Goal: Task Accomplishment & Management: Manage account settings

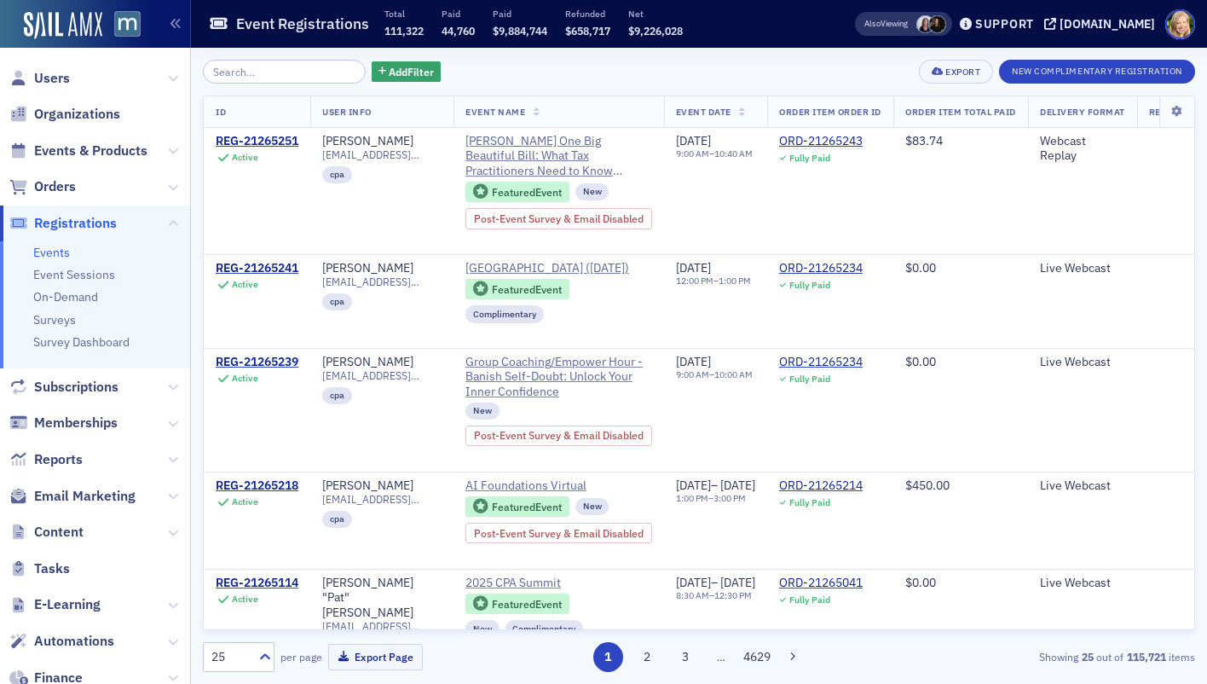
scroll to position [0, 459]
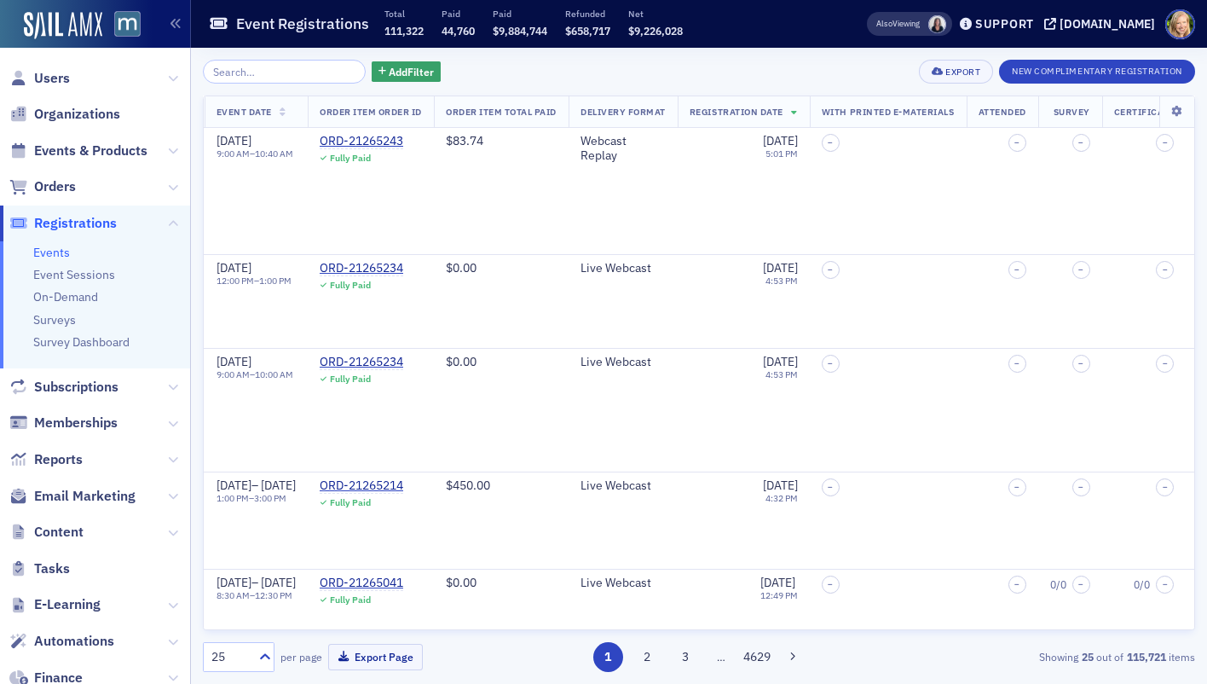
click at [72, 219] on span "Registrations" at bounding box center [75, 223] width 83 height 19
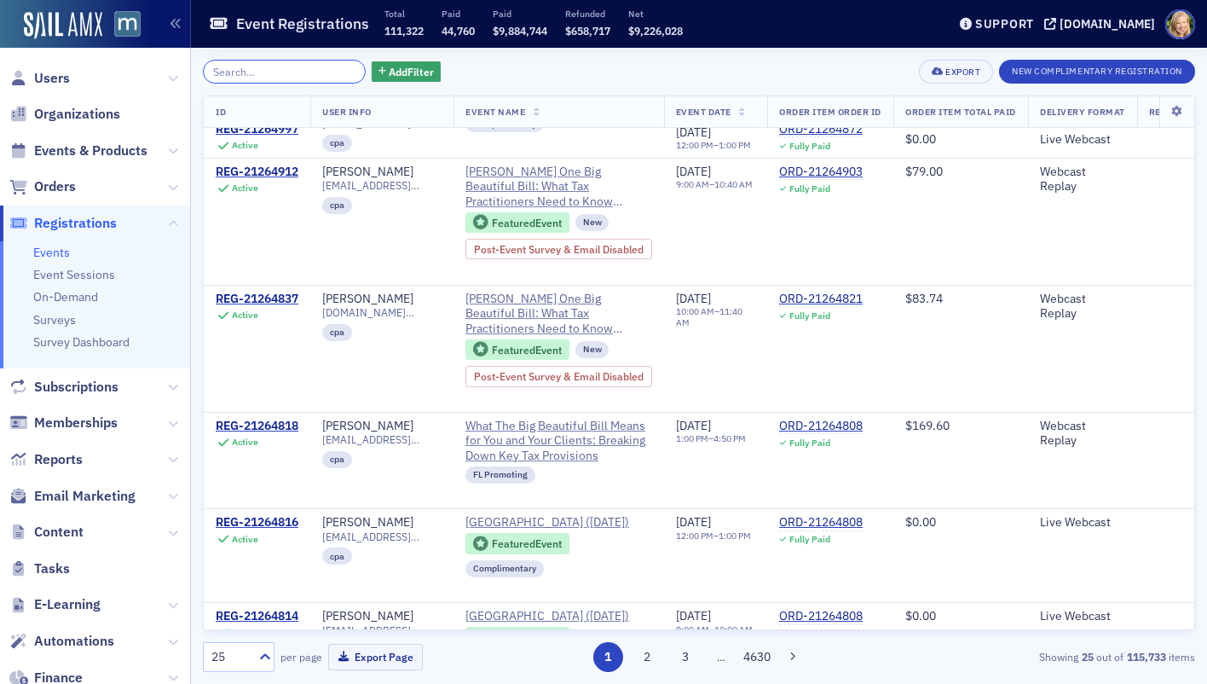
scroll to position [1915, 0]
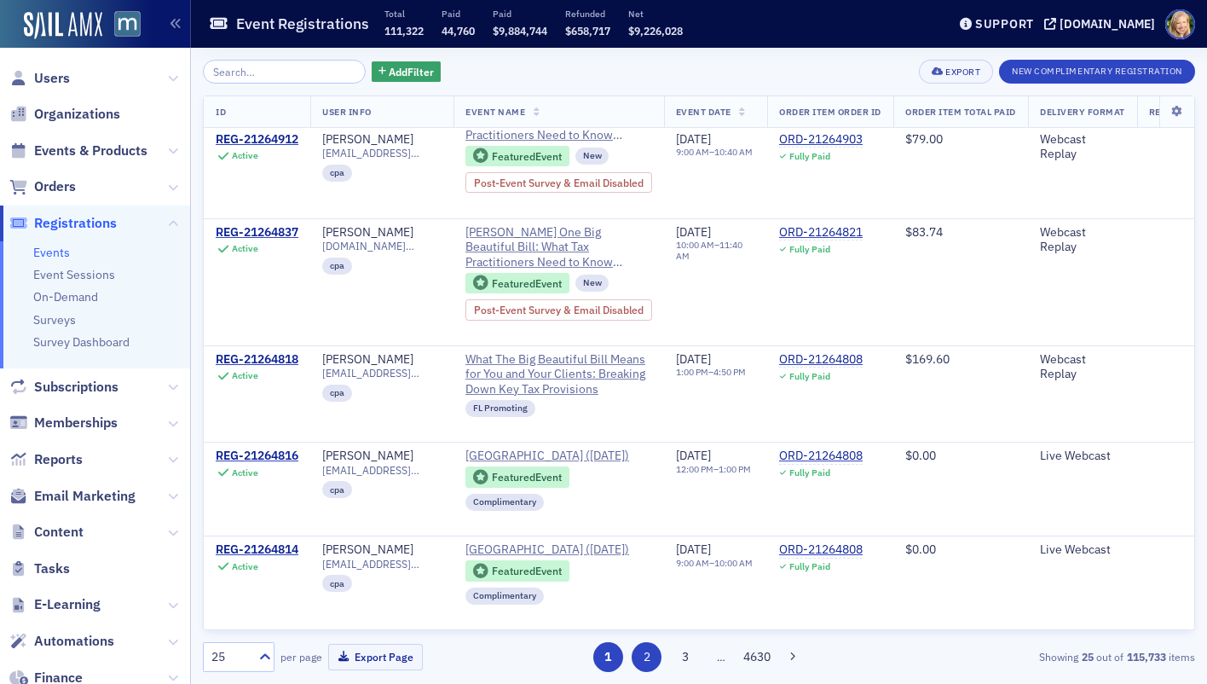
click at [656, 665] on button "2" at bounding box center [647, 657] width 30 height 30
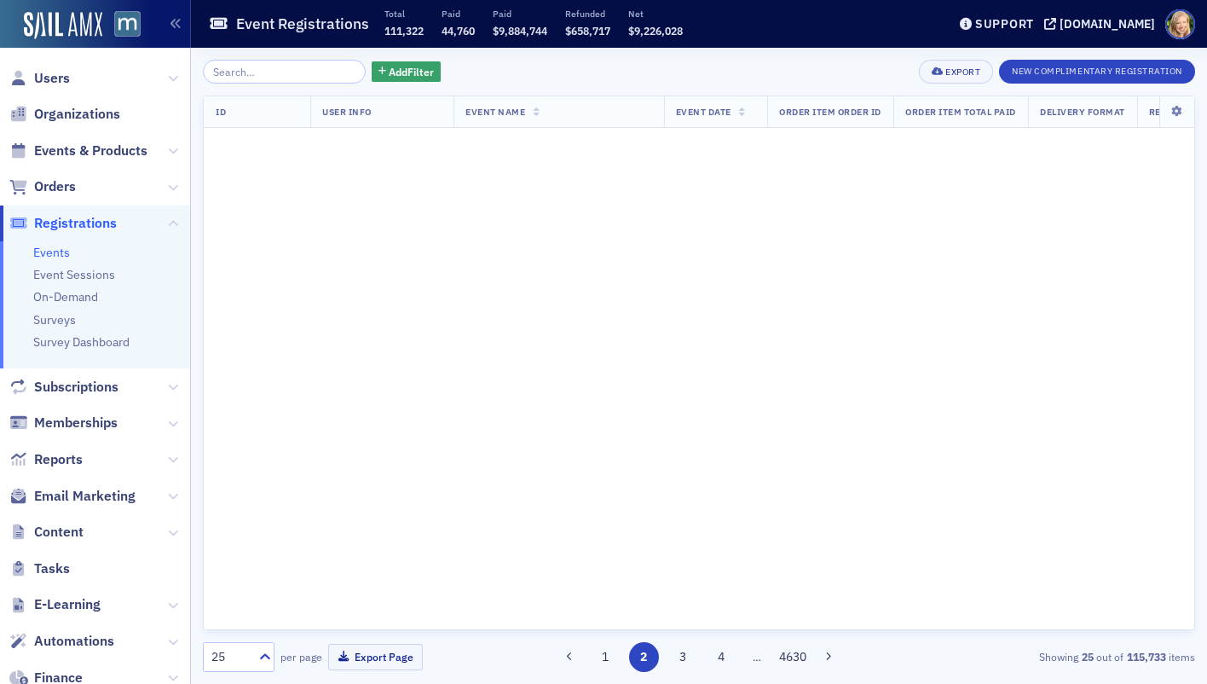
scroll to position [0, 0]
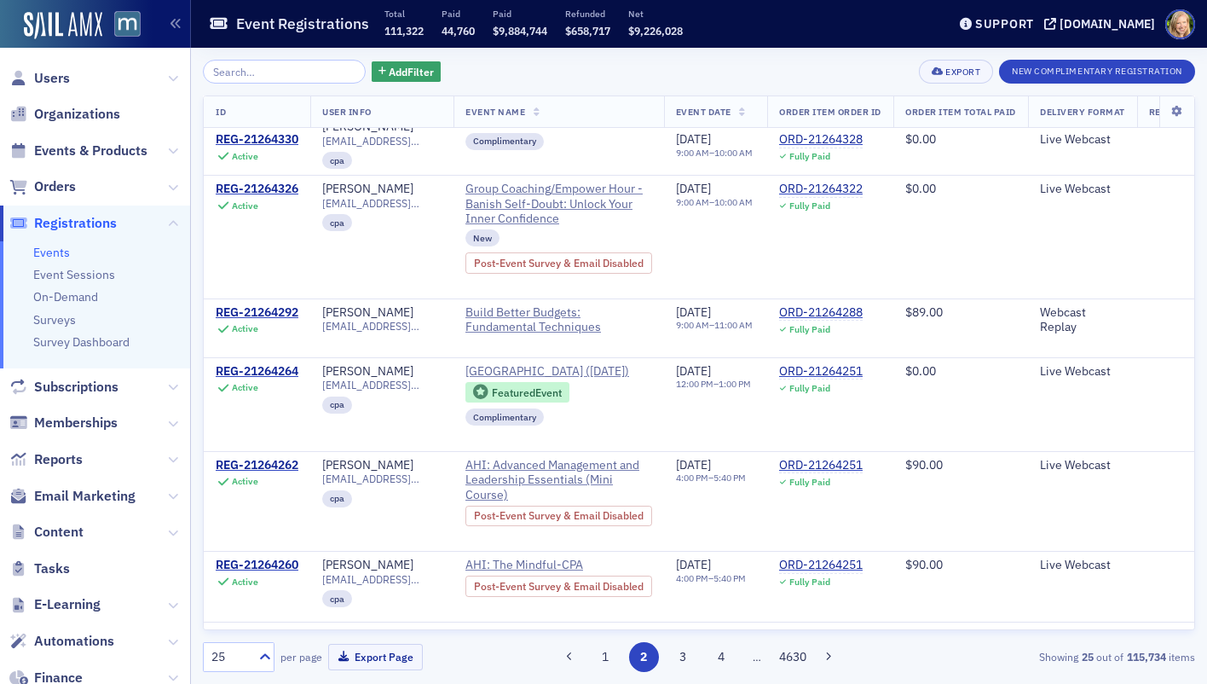
scroll to position [1784, 0]
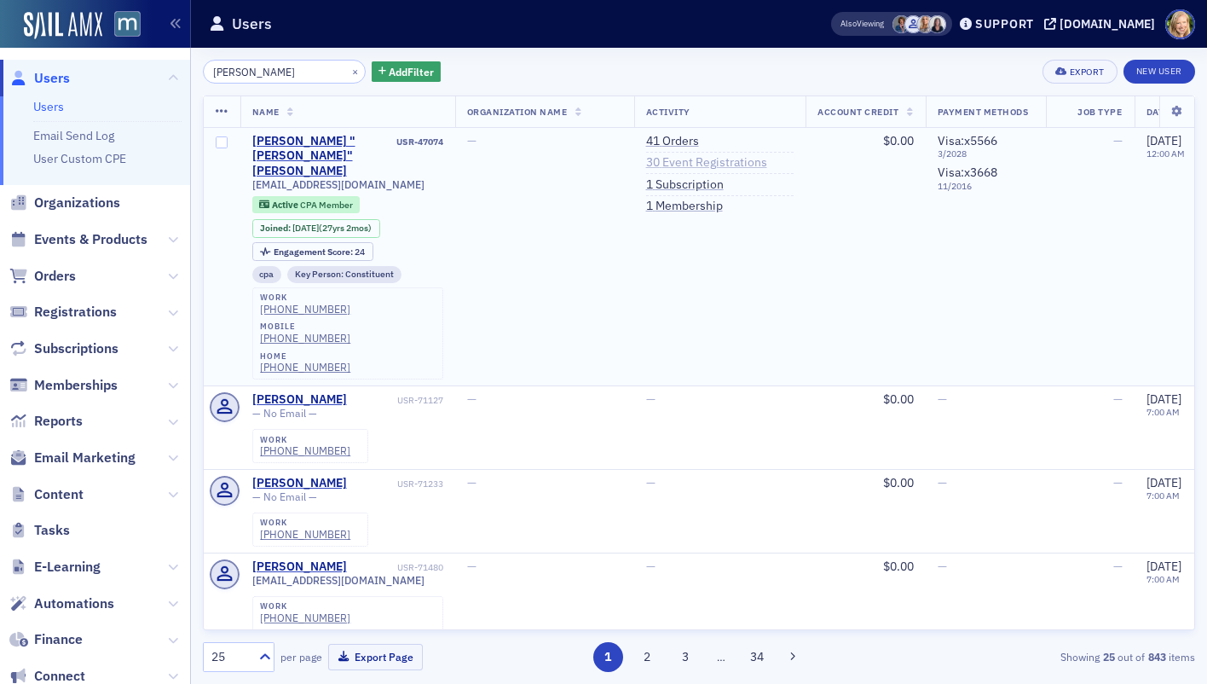
type input "[PERSON_NAME]"
click at [688, 163] on link "30 Event Registrations" at bounding box center [706, 162] width 121 height 15
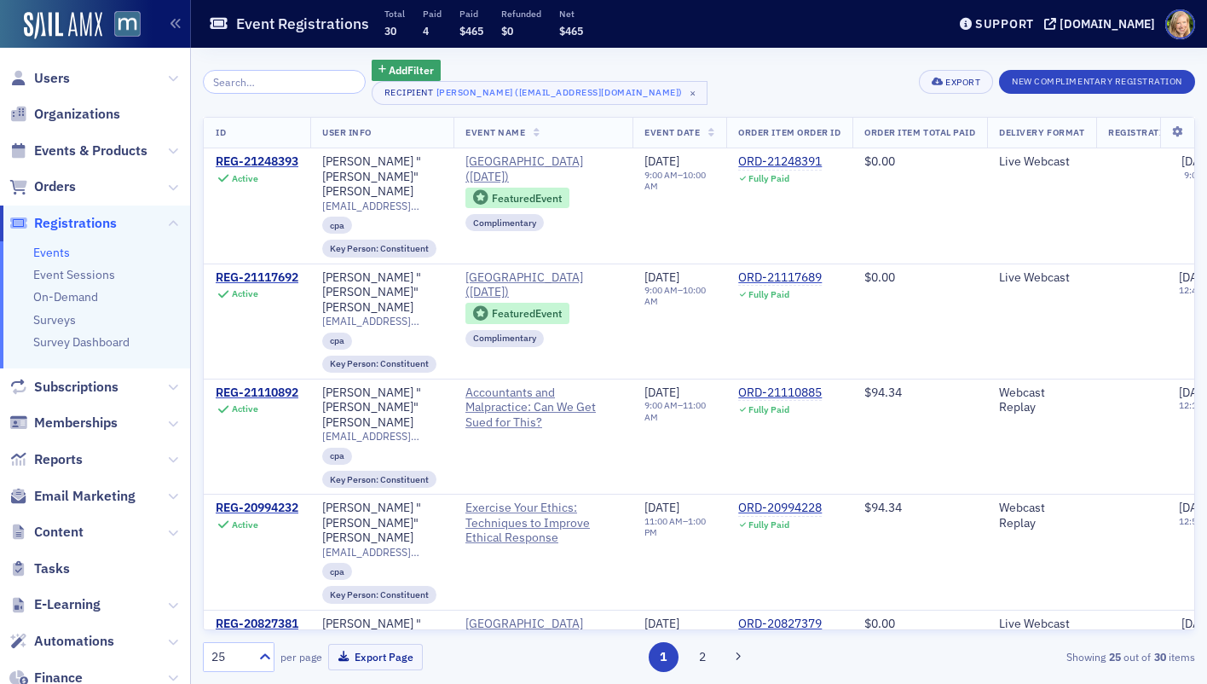
click at [78, 70] on span "Users" at bounding box center [95, 78] width 190 height 37
click at [53, 78] on span "Users" at bounding box center [52, 78] width 36 height 19
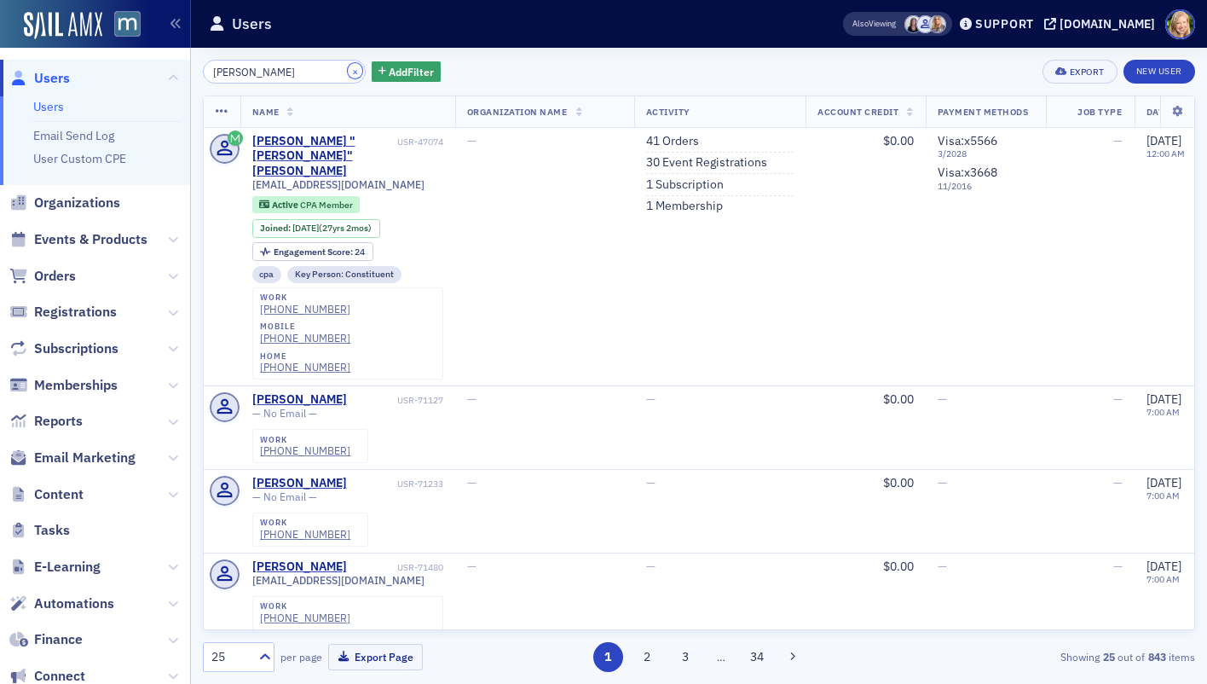
click at [348, 68] on button "×" at bounding box center [355, 70] width 15 height 15
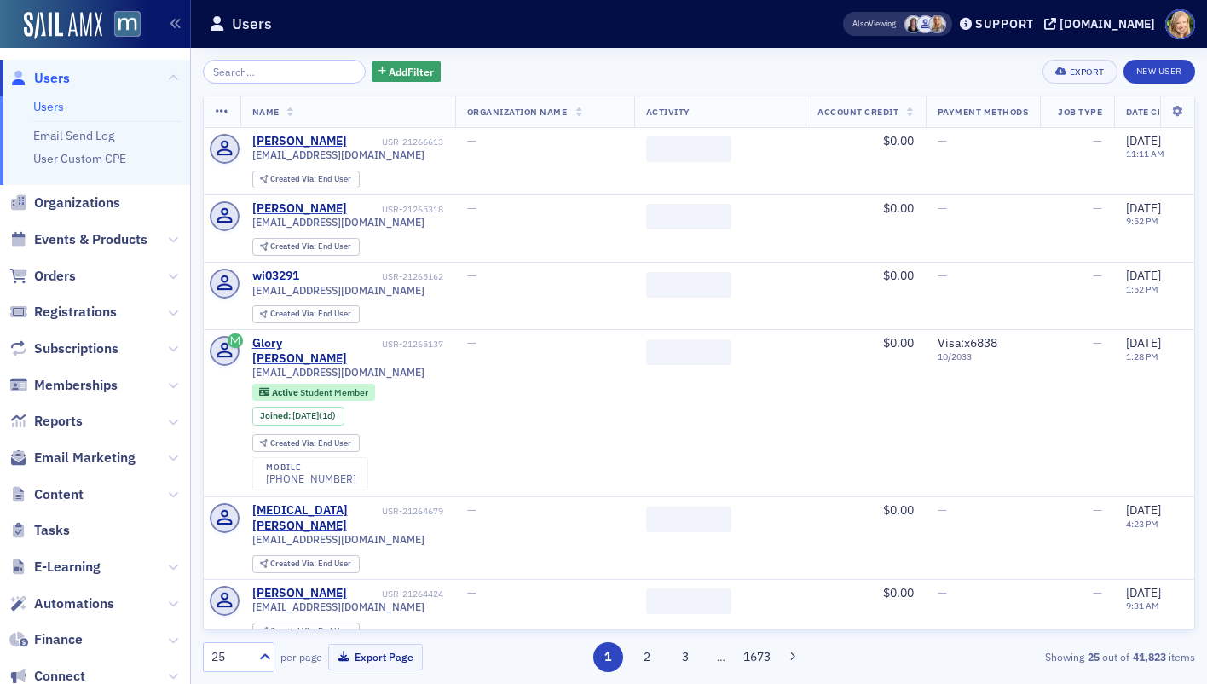
click at [569, 67] on div "Add Filter Export New User" at bounding box center [699, 72] width 992 height 24
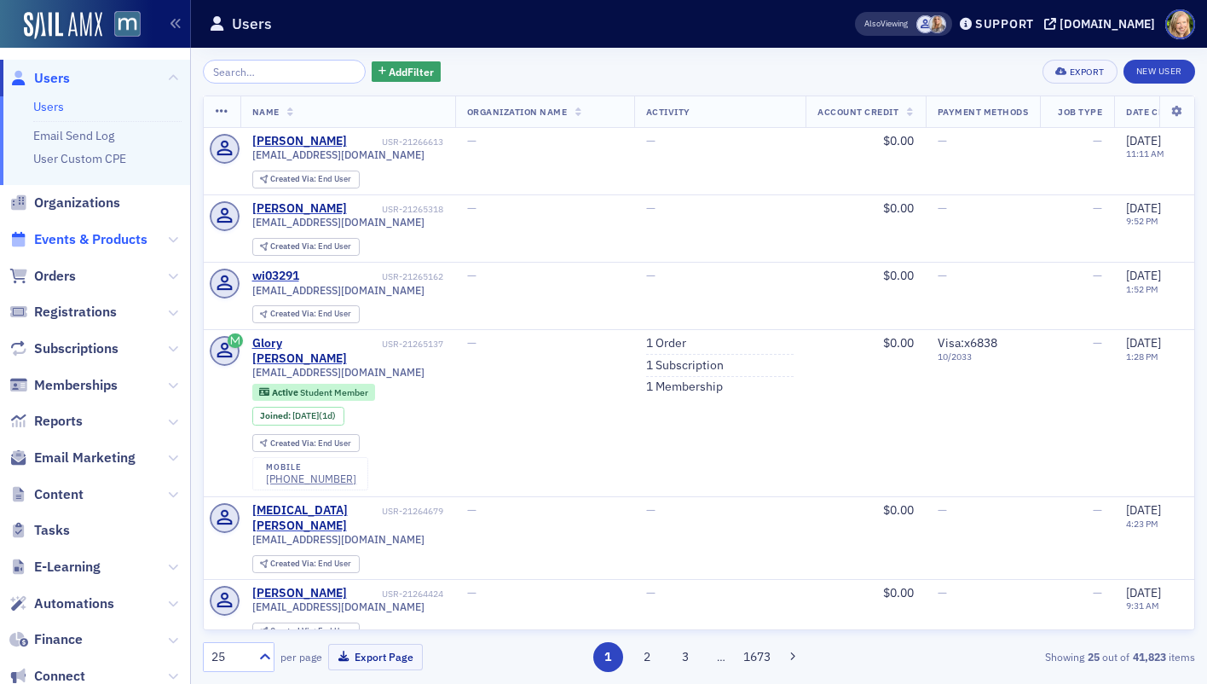
click at [75, 236] on span "Events & Products" at bounding box center [90, 239] width 113 height 19
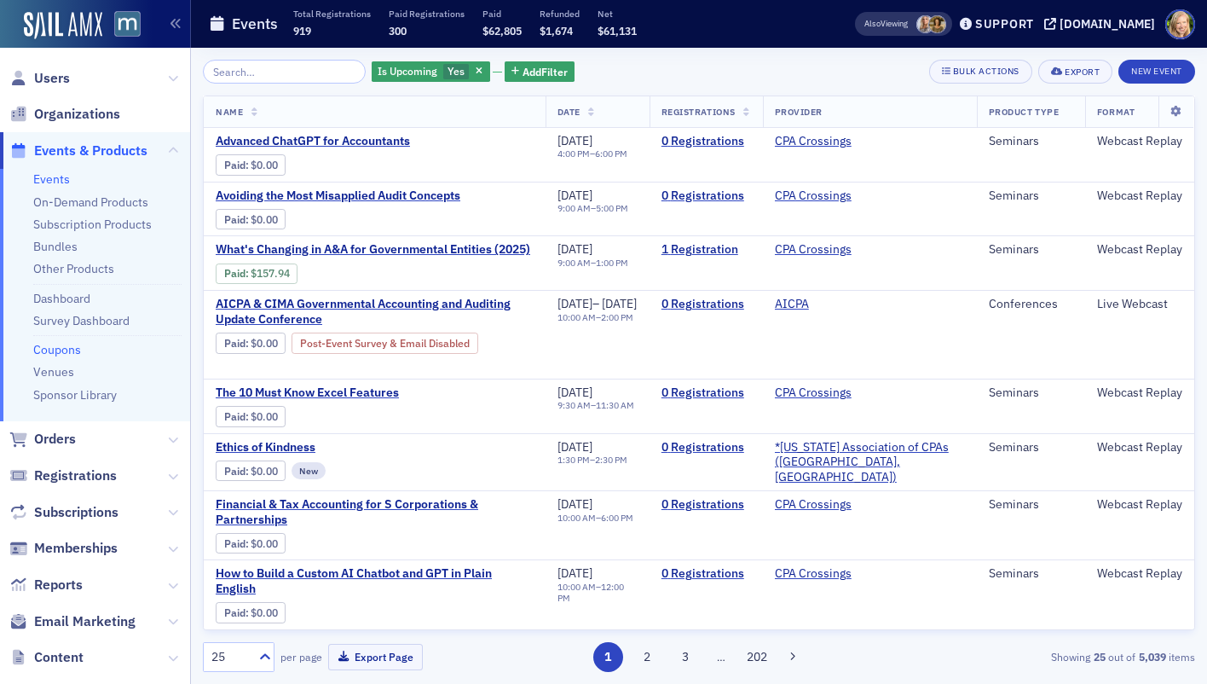
click at [59, 344] on link "Coupons" at bounding box center [57, 349] width 48 height 15
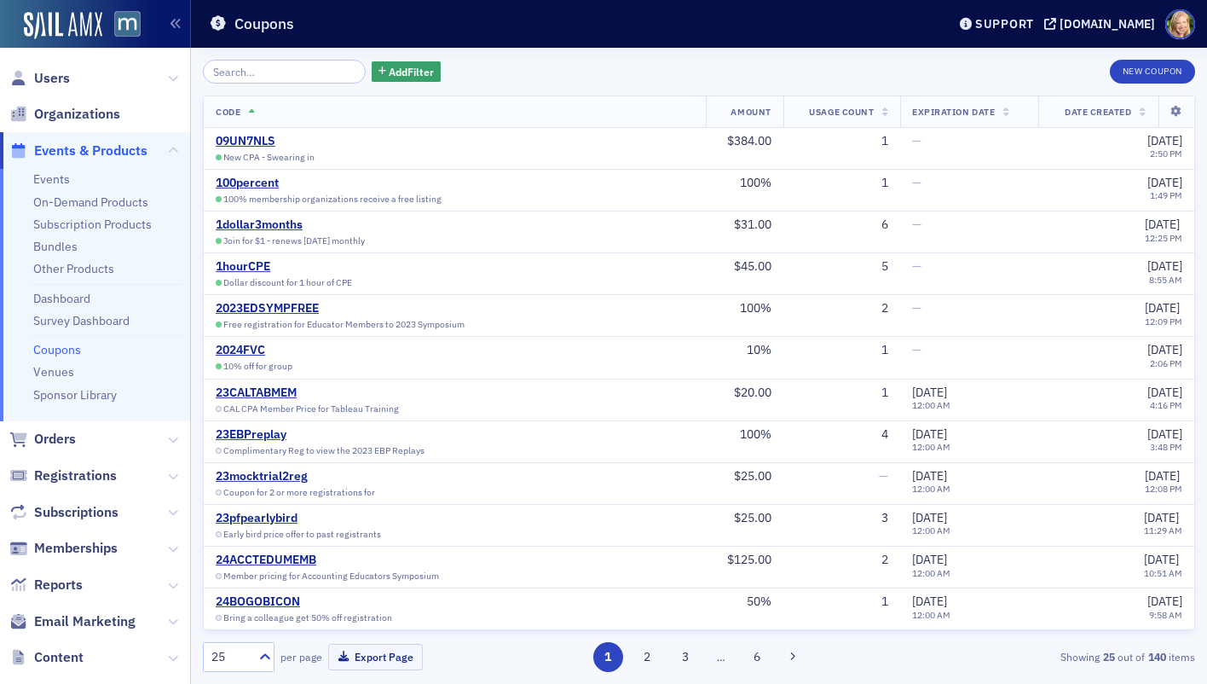
click at [302, 84] on div "Add Filter New Coupon Code Amount Usage Count Expiration Date Date Created 09UN…" at bounding box center [699, 366] width 992 height 612
click at [304, 61] on input "search" at bounding box center [284, 72] width 163 height 24
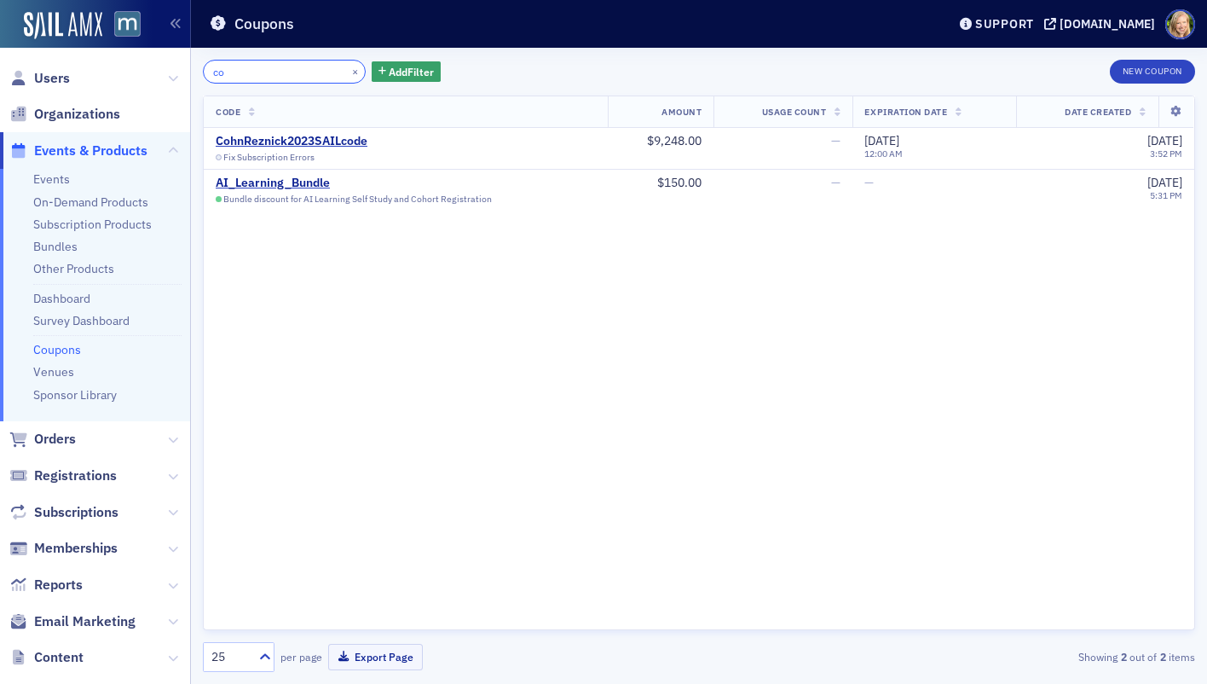
type input "c"
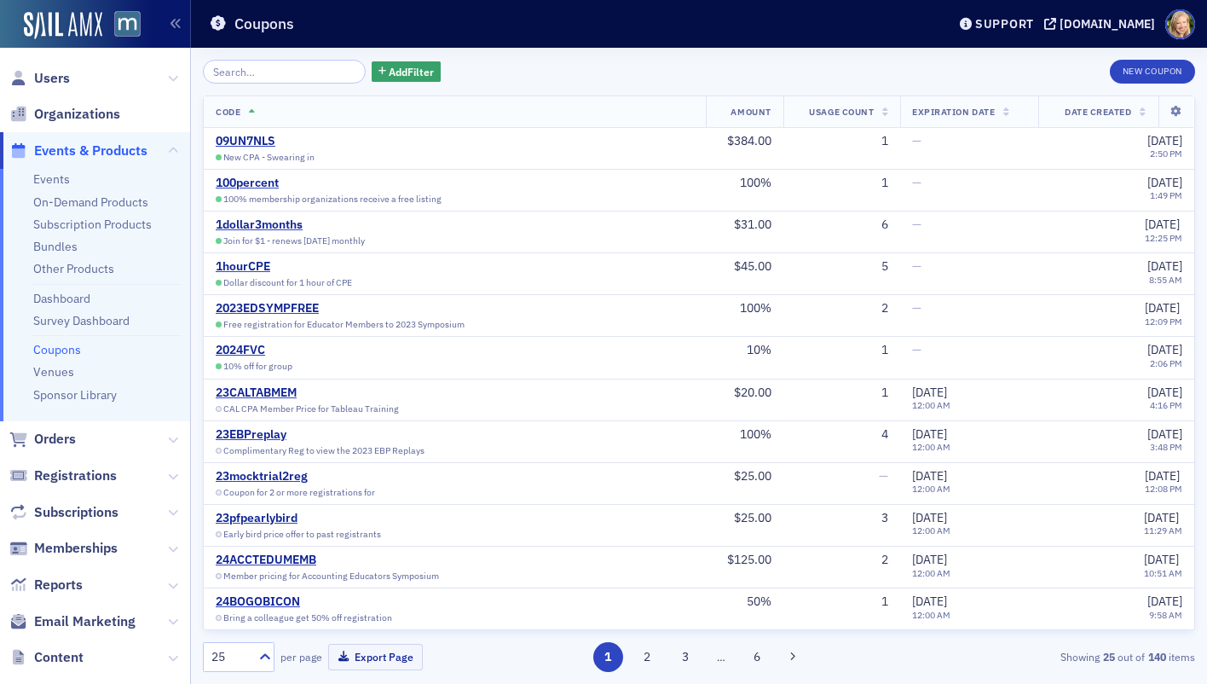
click at [640, 75] on div "Add Filter New Coupon" at bounding box center [699, 72] width 992 height 24
click at [401, 71] on span "Add Filter" at bounding box center [411, 71] width 45 height 15
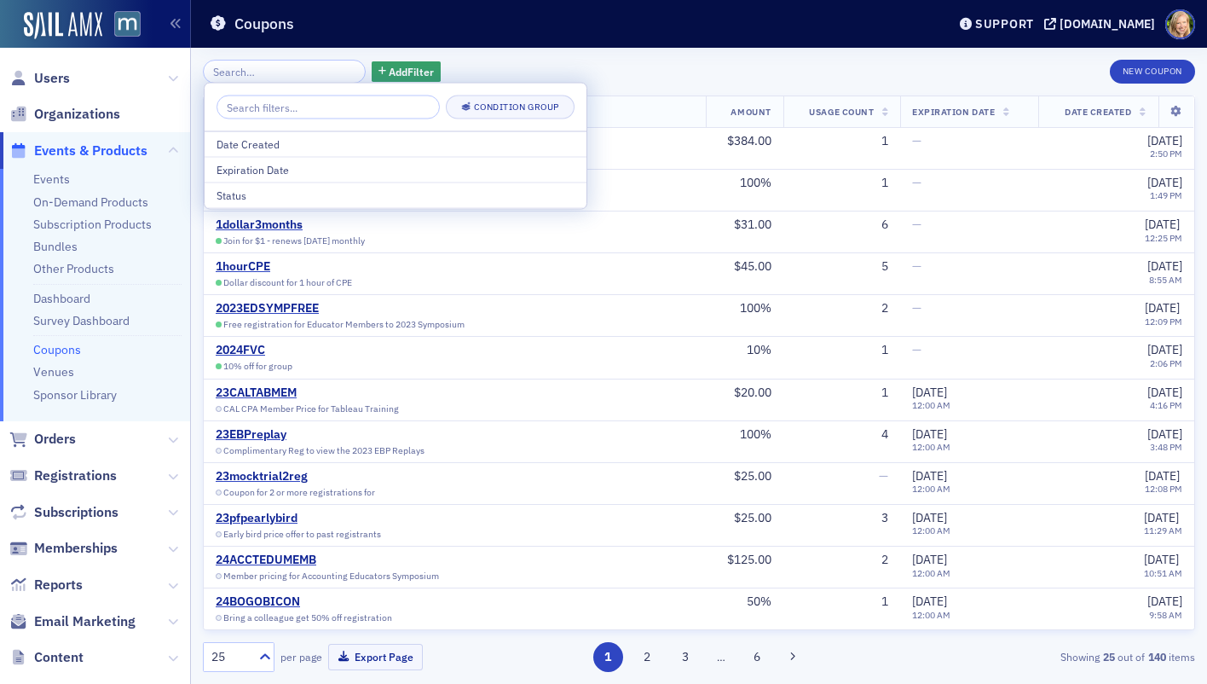
click at [486, 60] on div "Add Filter New Coupon" at bounding box center [699, 72] width 992 height 24
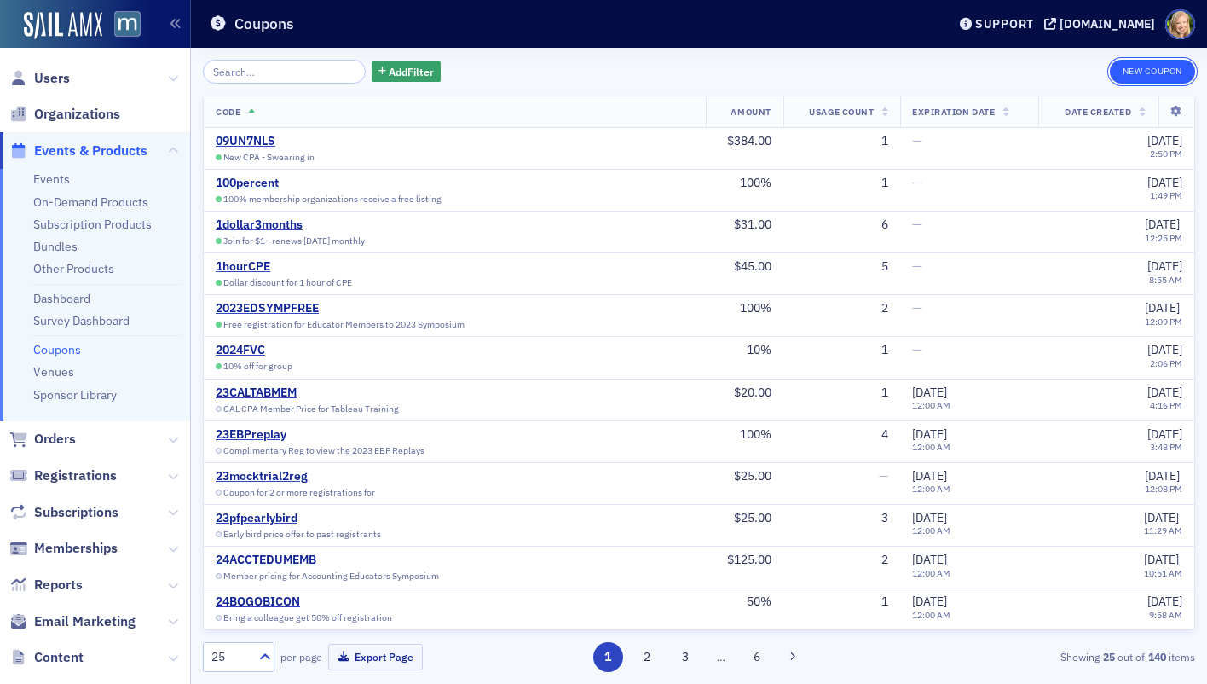
click at [1118, 76] on button "New Coupon" at bounding box center [1152, 72] width 85 height 24
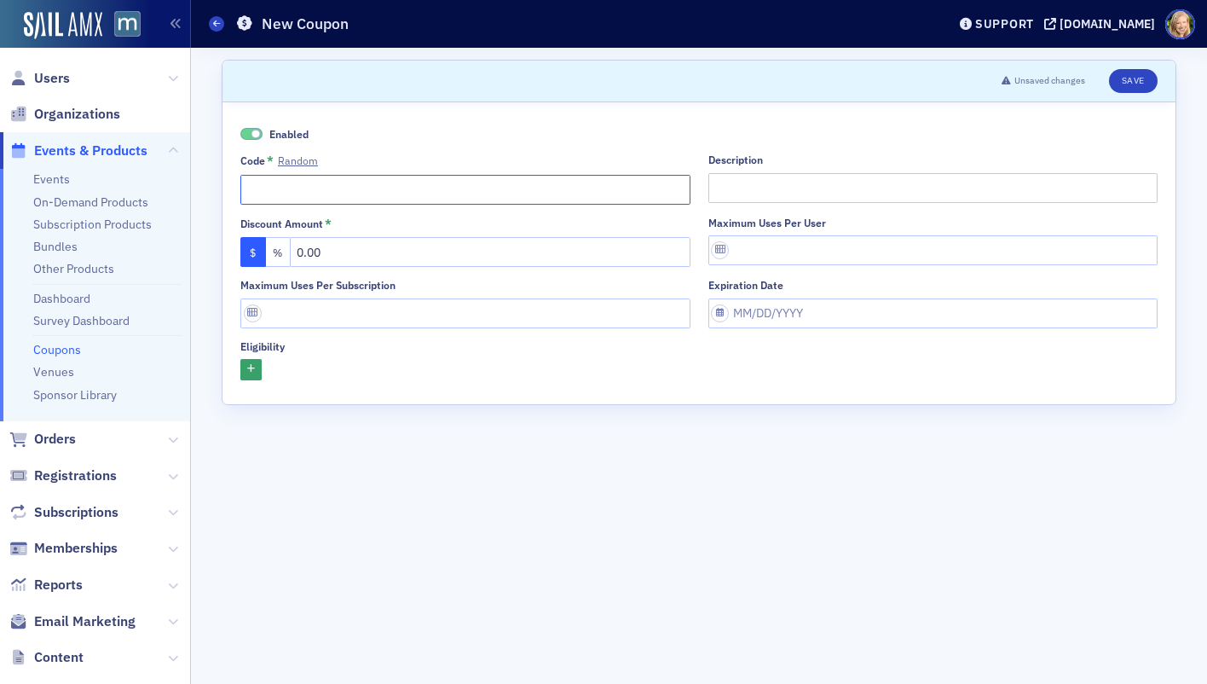
click at [486, 194] on input "Code * Random" at bounding box center [465, 190] width 450 height 30
type input "cohnreznickenterprise"
click at [562, 120] on div "Enabled Code * Random cohnreznickenterprise Description Discount Amount * $ % 0…" at bounding box center [698, 253] width 953 height 302
click at [418, 255] on input "0.00" at bounding box center [490, 252] width 401 height 30
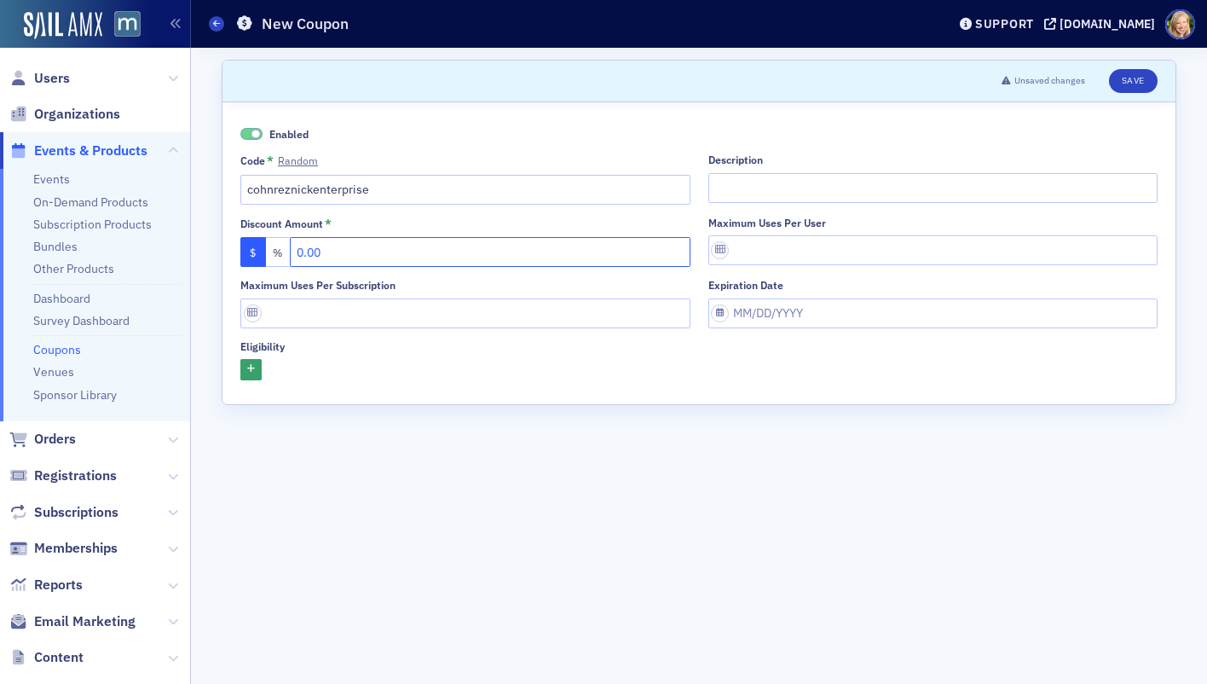
click at [418, 255] on input "0.00" at bounding box center [490, 252] width 401 height 30
type input "100.00"
click at [268, 245] on button "%" at bounding box center [279, 252] width 26 height 30
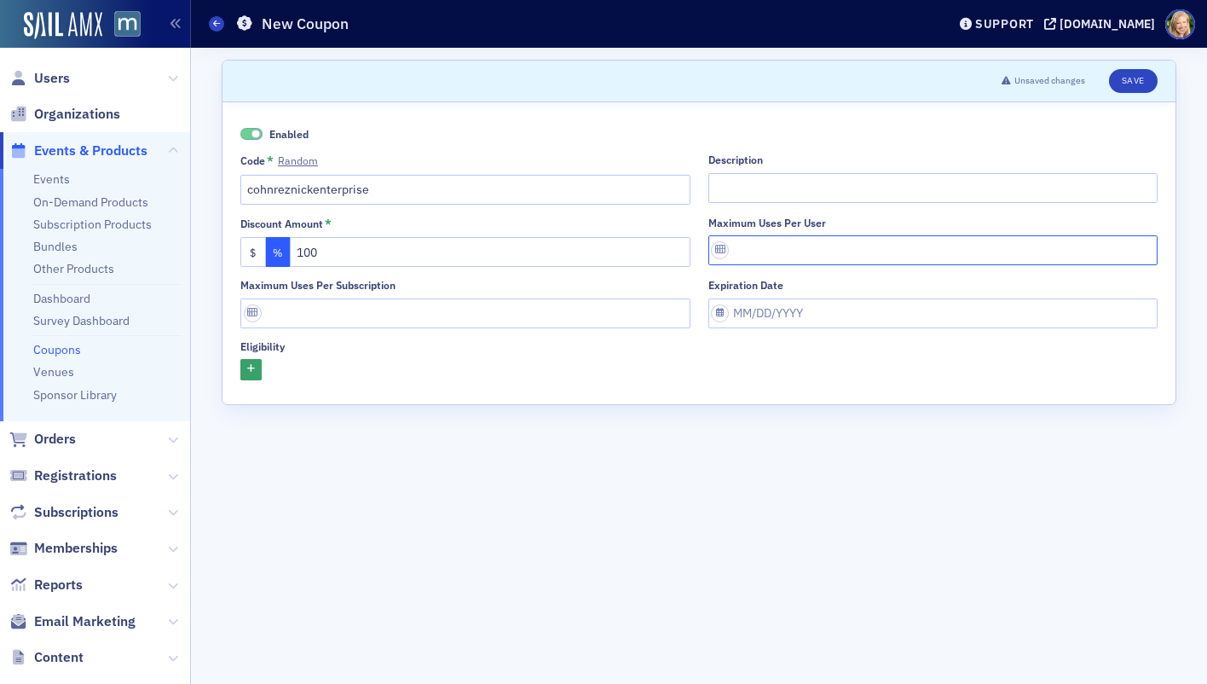
click at [774, 245] on input "Maximum uses per user" at bounding box center [933, 250] width 450 height 30
click at [248, 366] on icon "button" at bounding box center [251, 369] width 8 height 9
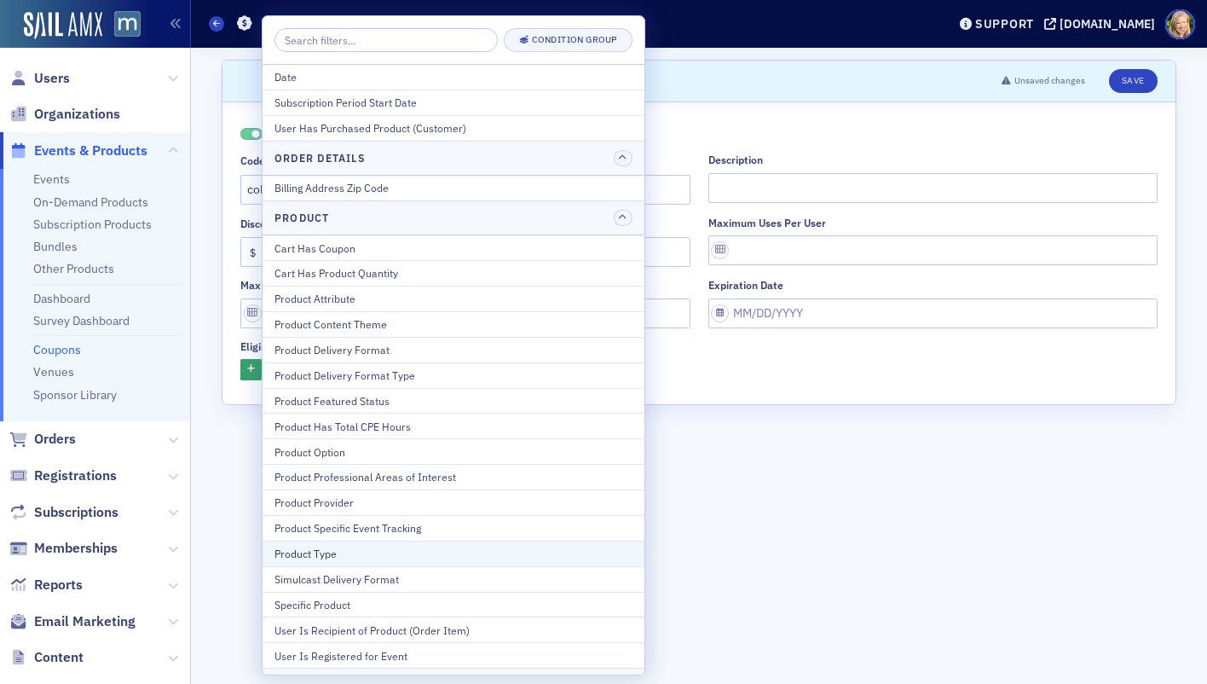
click at [419, 555] on div "Product Type" at bounding box center [454, 553] width 358 height 15
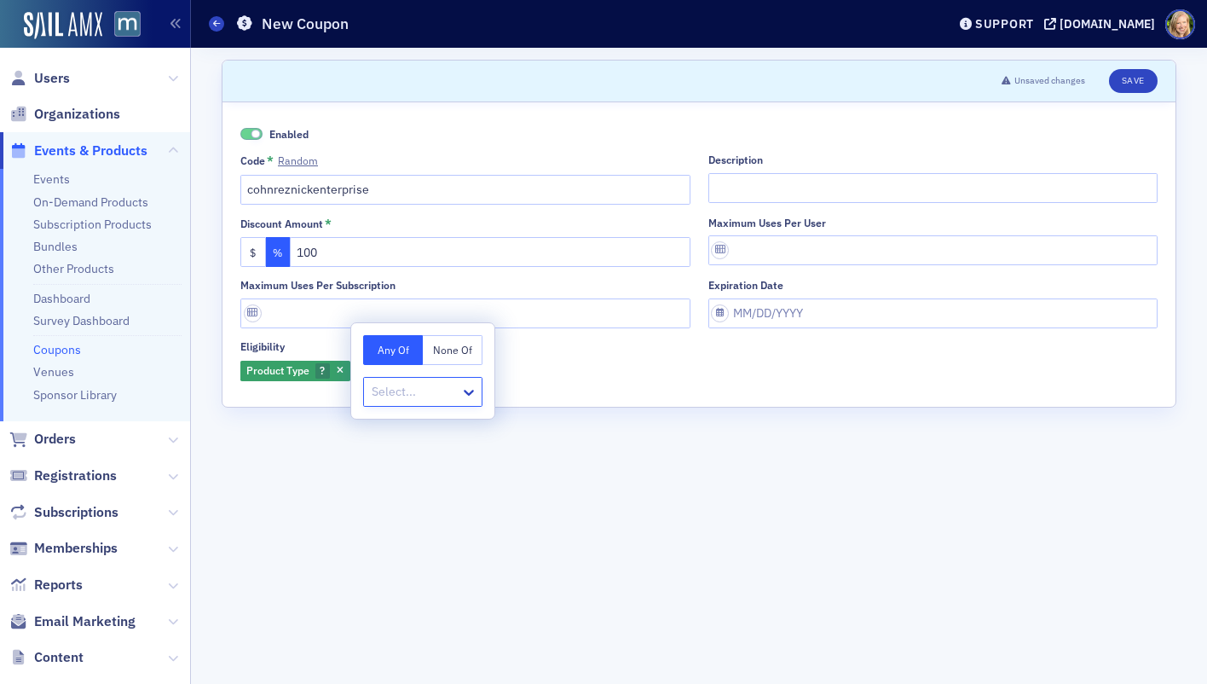
click at [454, 390] on div at bounding box center [414, 391] width 89 height 21
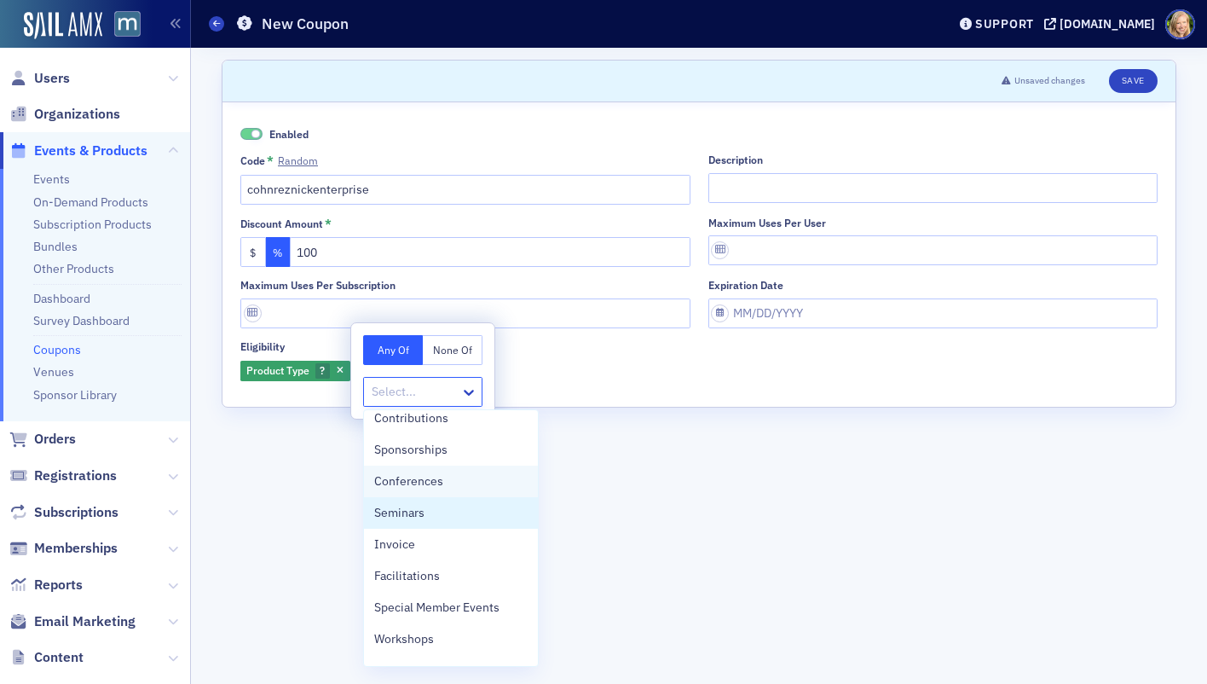
scroll to position [2, 0]
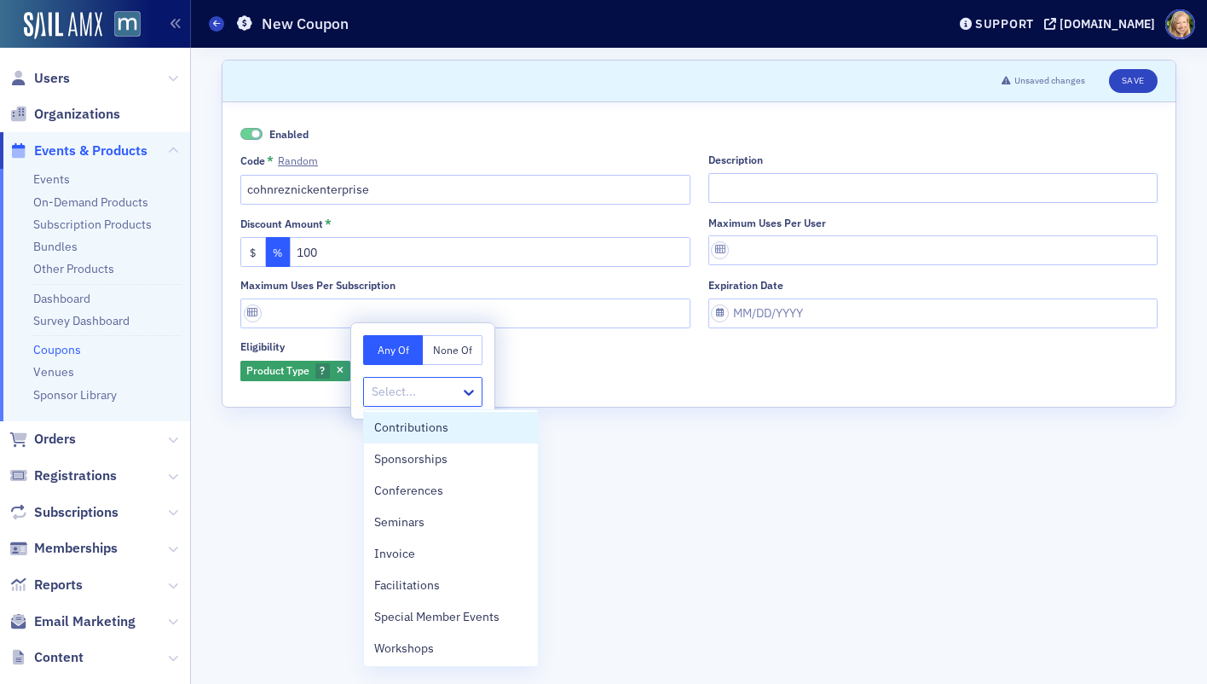
click at [525, 359] on div "Product Type ?" at bounding box center [698, 371] width 917 height 24
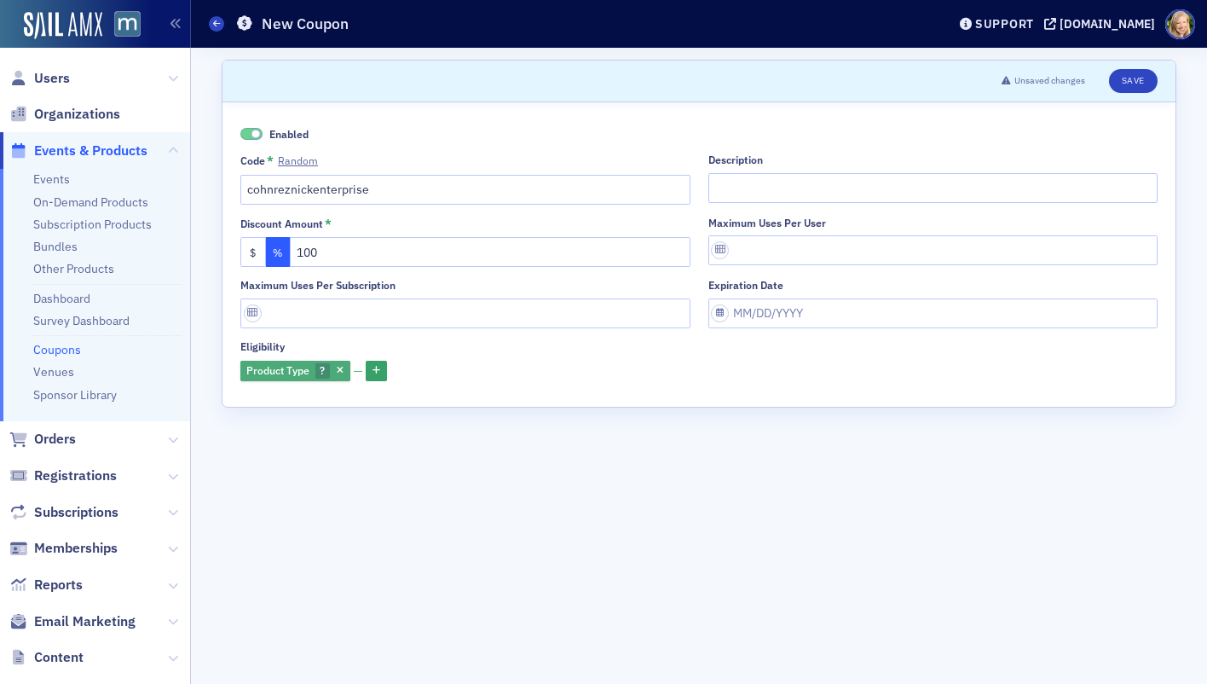
click at [318, 371] on span "?" at bounding box center [322, 371] width 14 height 16
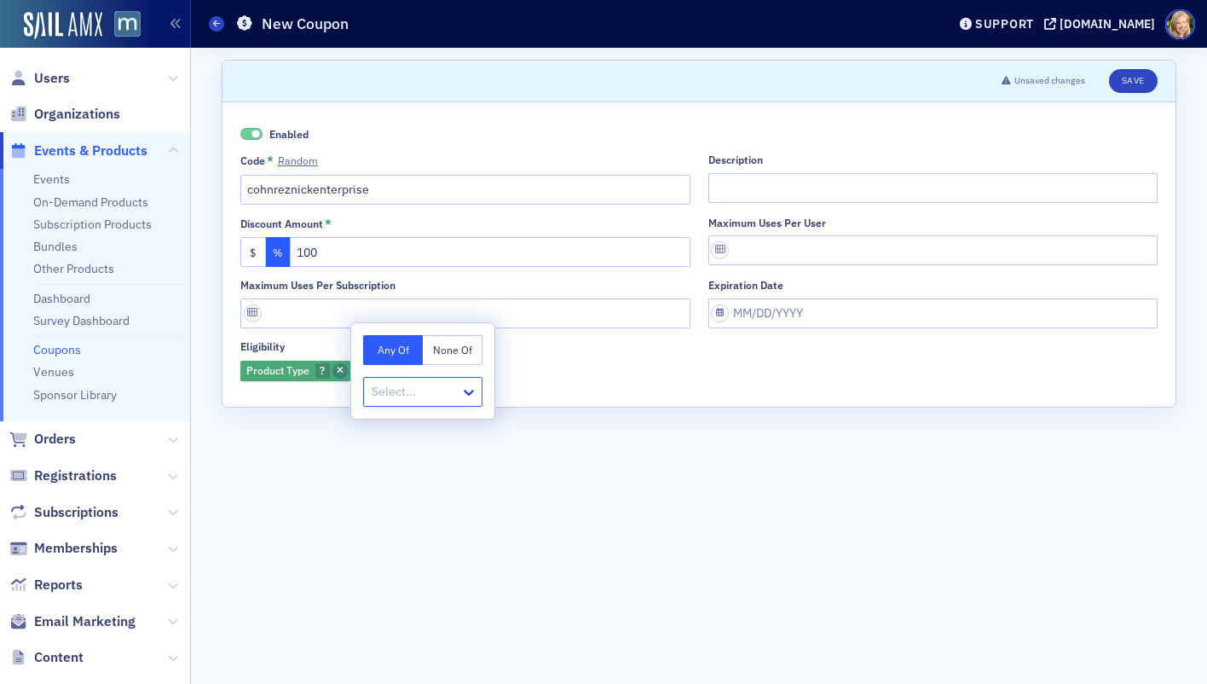
click at [334, 370] on span "button" at bounding box center [339, 370] width 15 height 15
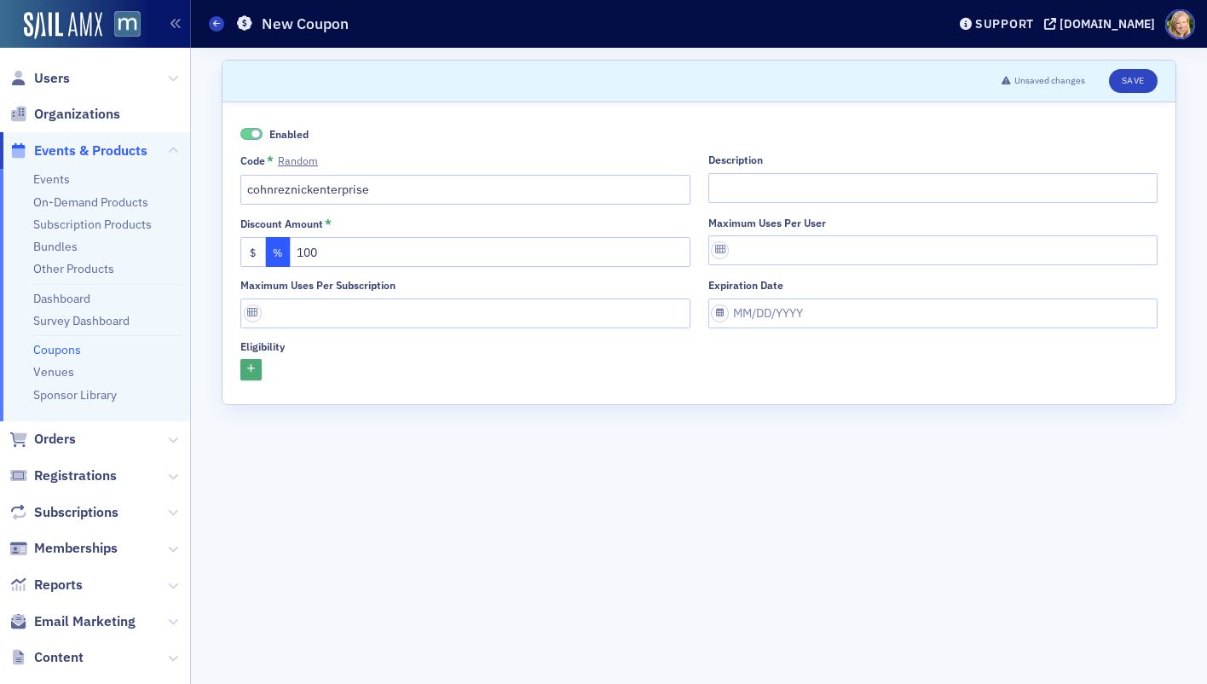
click at [254, 369] on icon "button" at bounding box center [251, 369] width 8 height 9
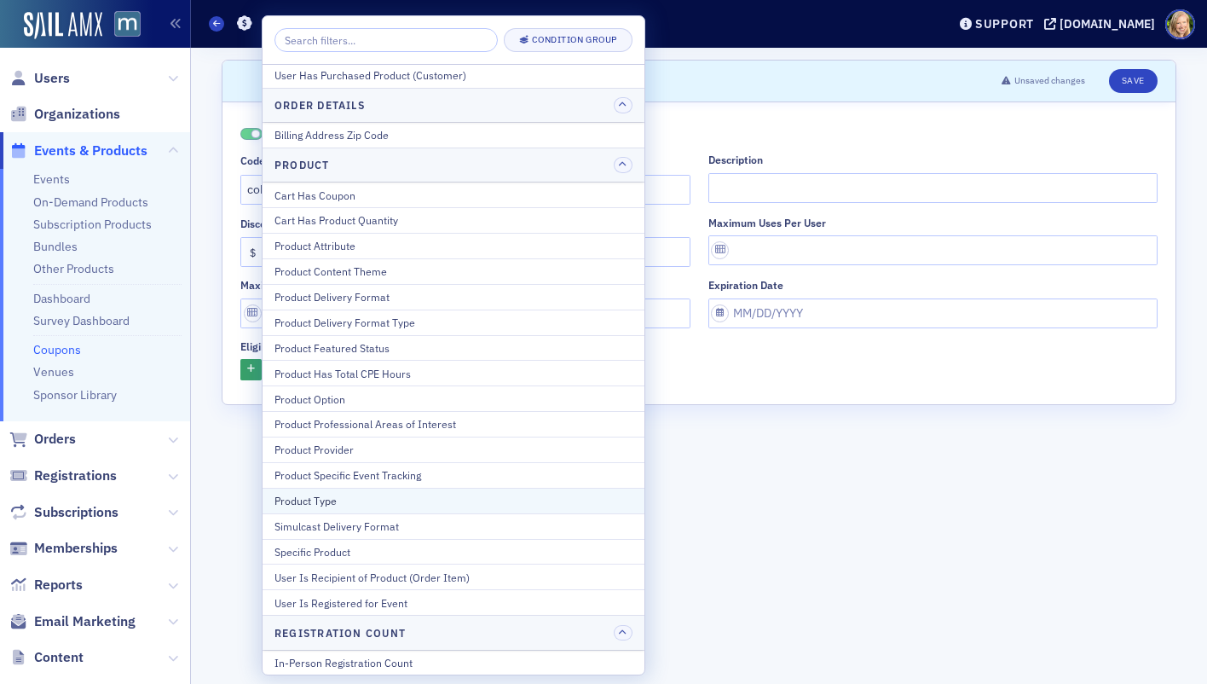
scroll to position [54, 0]
click at [395, 555] on div "Specific Product" at bounding box center [454, 550] width 358 height 15
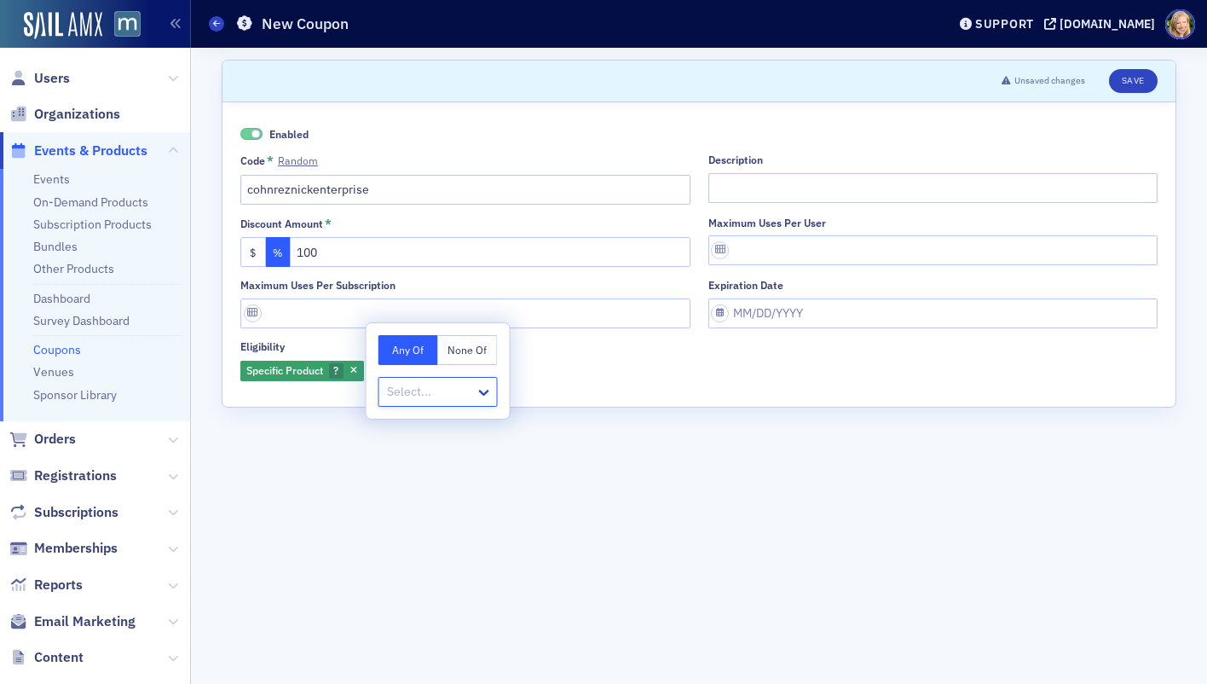
type input "PROD-20980400"
click at [454, 430] on span "Job Board Packages [Product]" at bounding box center [468, 429] width 157 height 18
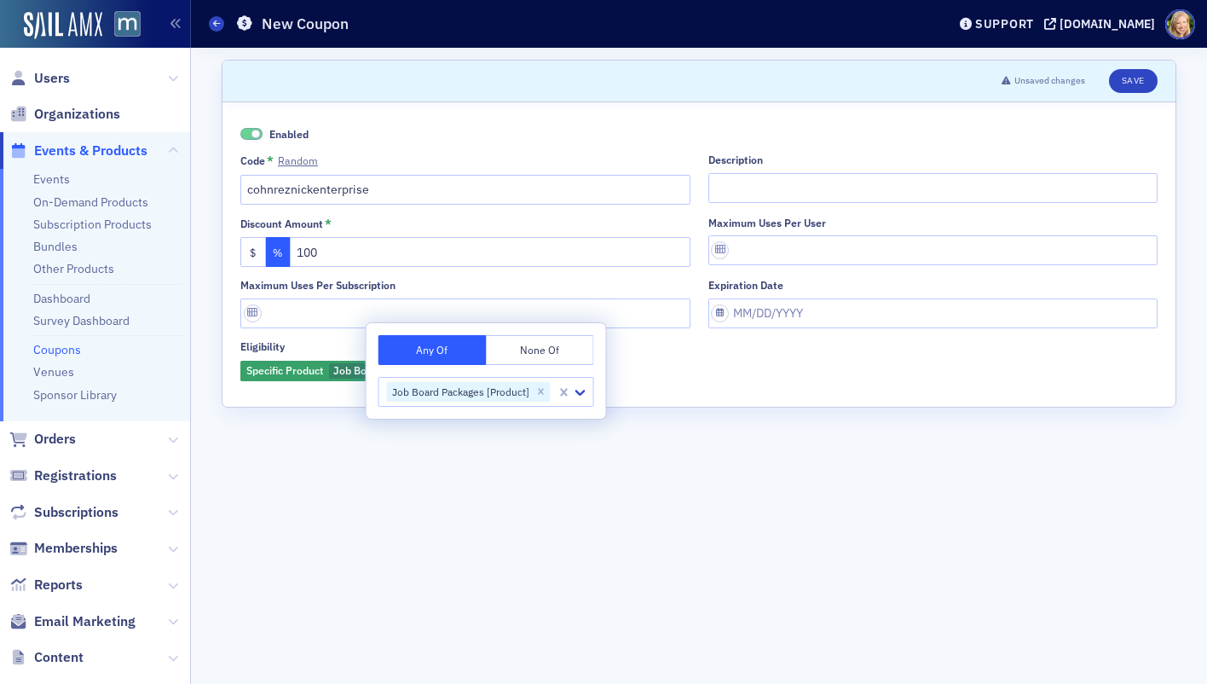
click at [511, 486] on form "Scroll to Unsaved changes Save Enabled Code * Random cohnreznickenterprise Desc…" at bounding box center [699, 366] width 955 height 612
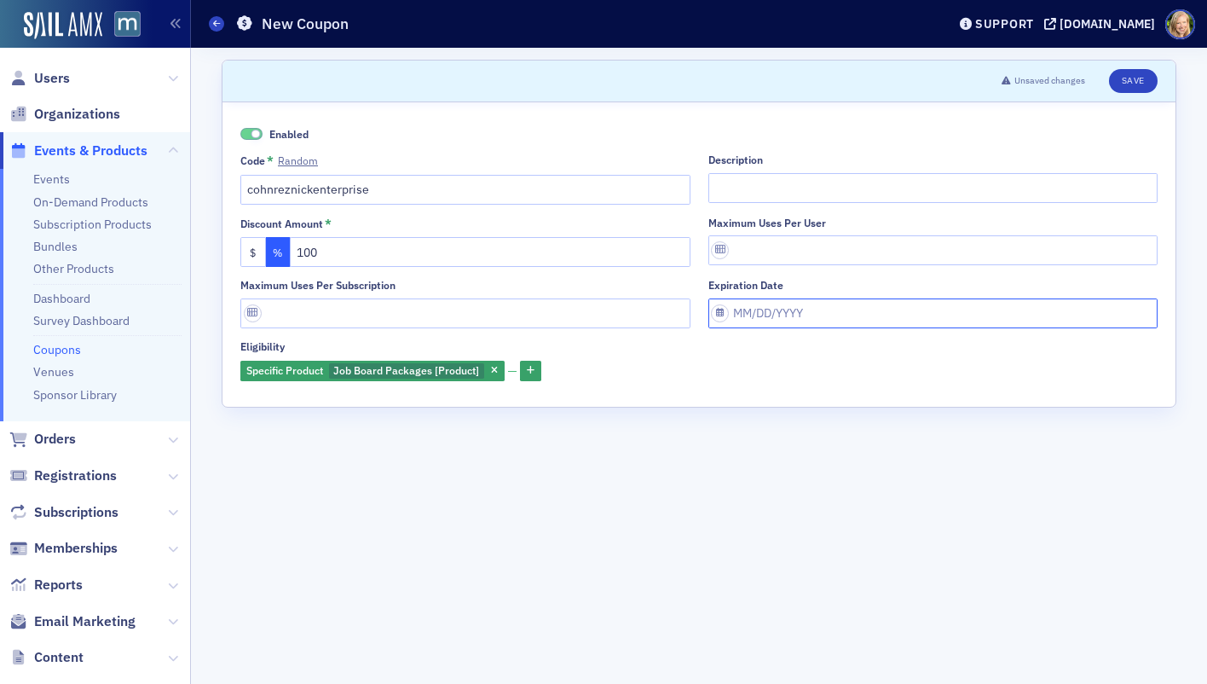
click at [791, 311] on input "Expiration date" at bounding box center [933, 313] width 450 height 30
select select "7"
select select "2025"
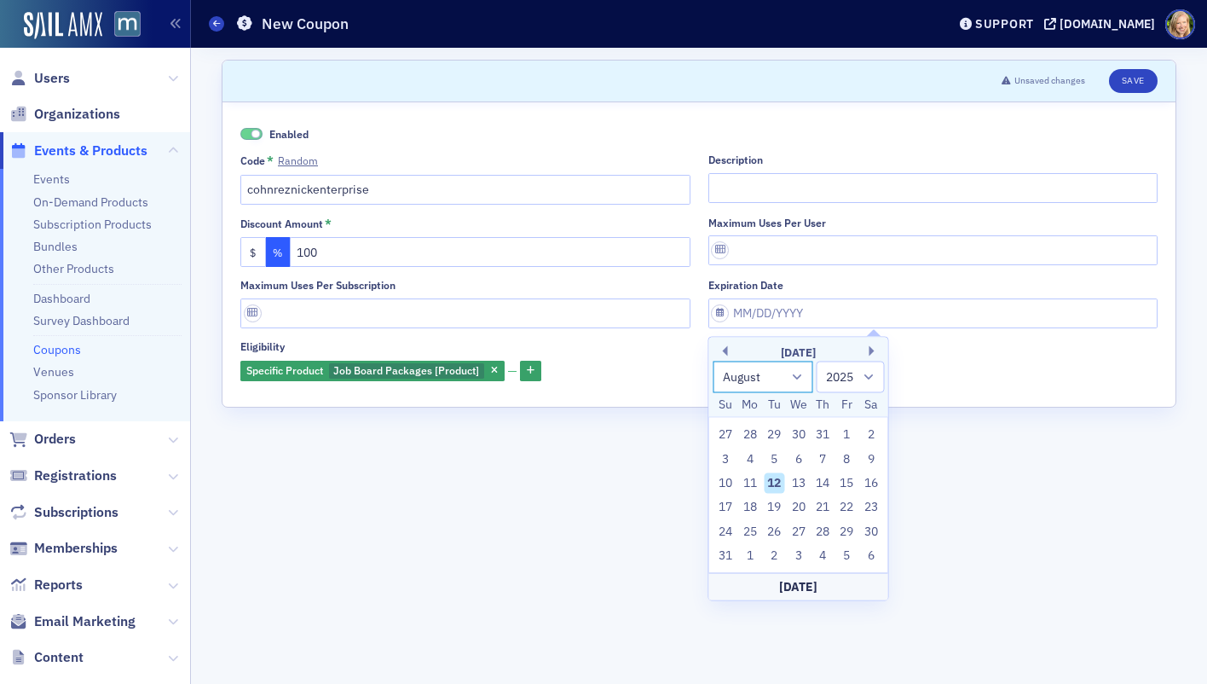
click at [796, 375] on select "January February March April May June July August September October November De…" at bounding box center [763, 377] width 101 height 32
select select "6"
click at [713, 361] on select "January February March April May June July August September October November De…" at bounding box center [763, 377] width 101 height 32
click at [870, 372] on select "1900 1901 1902 1903 1904 1905 1906 1907 1908 1909 1910 1911 1912 1913 1914 1915…" at bounding box center [851, 377] width 68 height 32
select select "2026"
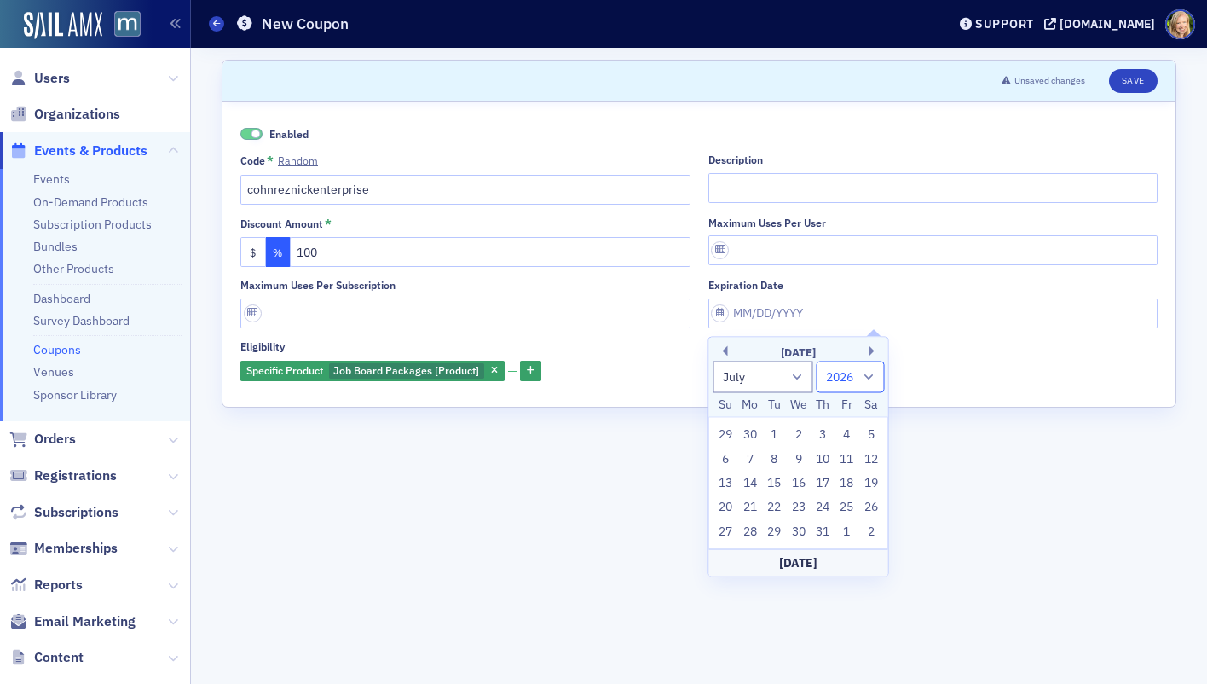
click at [817, 361] on select "1900 1901 1902 1903 1904 1905 1906 1907 1908 1909 1910 1911 1912 1913 1914 1915…" at bounding box center [851, 377] width 68 height 32
click at [918, 371] on div "Specific Product Job Board Packages [Product]" at bounding box center [698, 371] width 917 height 24
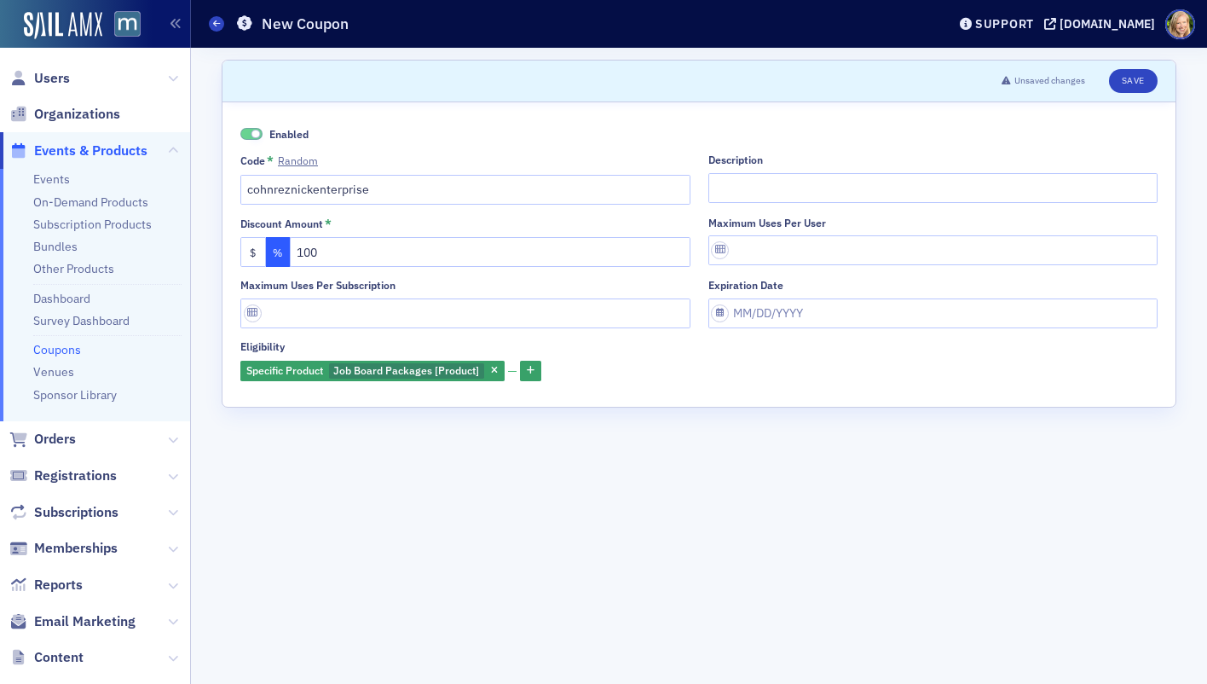
click at [690, 435] on form "Scroll to Unsaved changes Save Enabled Code * Random cohnreznickenterprise Desc…" at bounding box center [699, 366] width 955 height 612
click at [1118, 72] on button "Save" at bounding box center [1133, 81] width 49 height 24
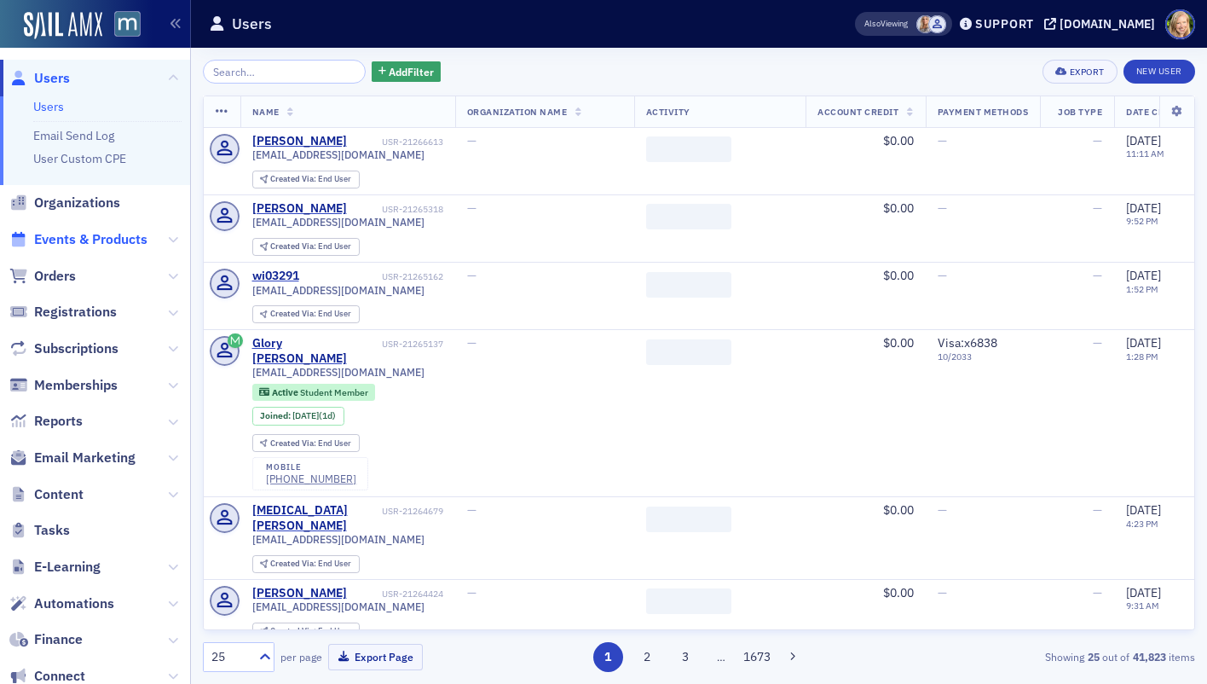
click at [58, 237] on span "Events & Products" at bounding box center [90, 239] width 113 height 19
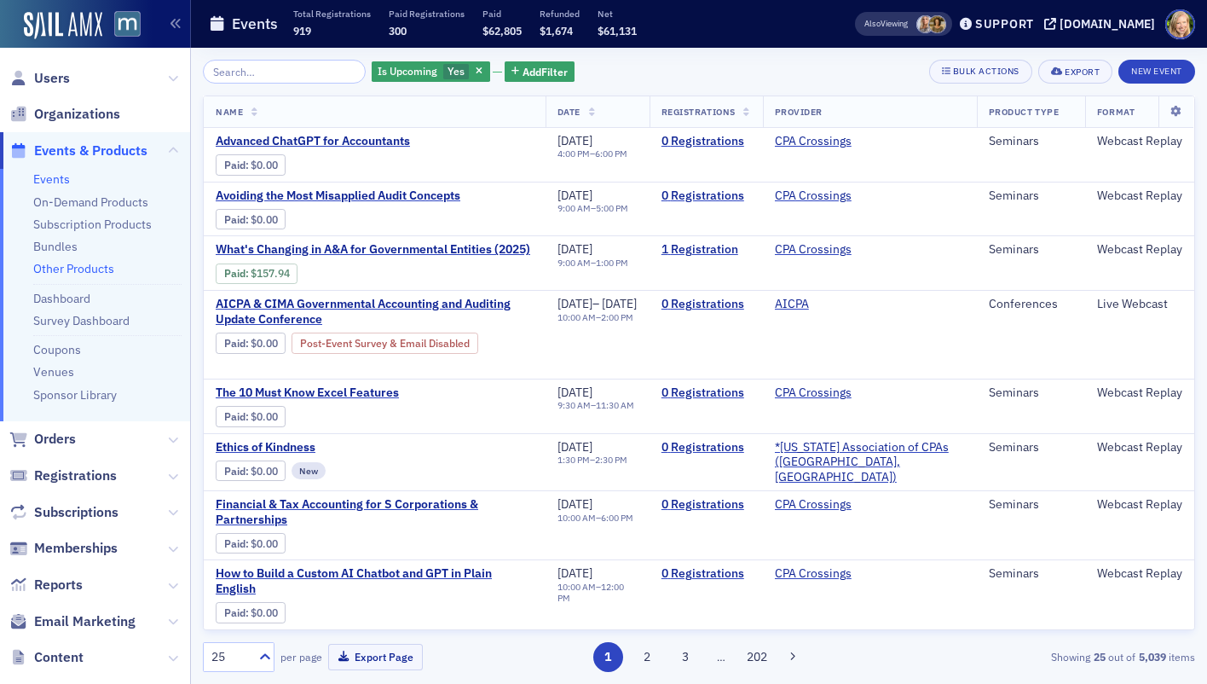
click at [95, 261] on link "Other Products" at bounding box center [73, 268] width 81 height 15
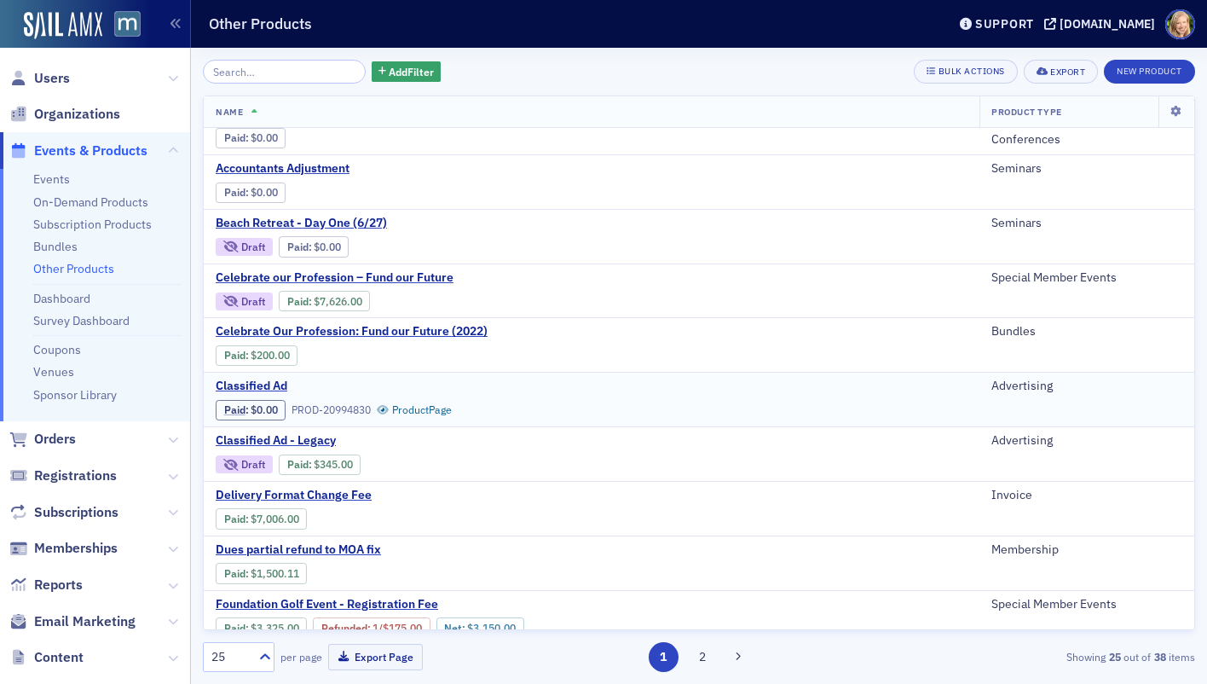
scroll to position [200, 0]
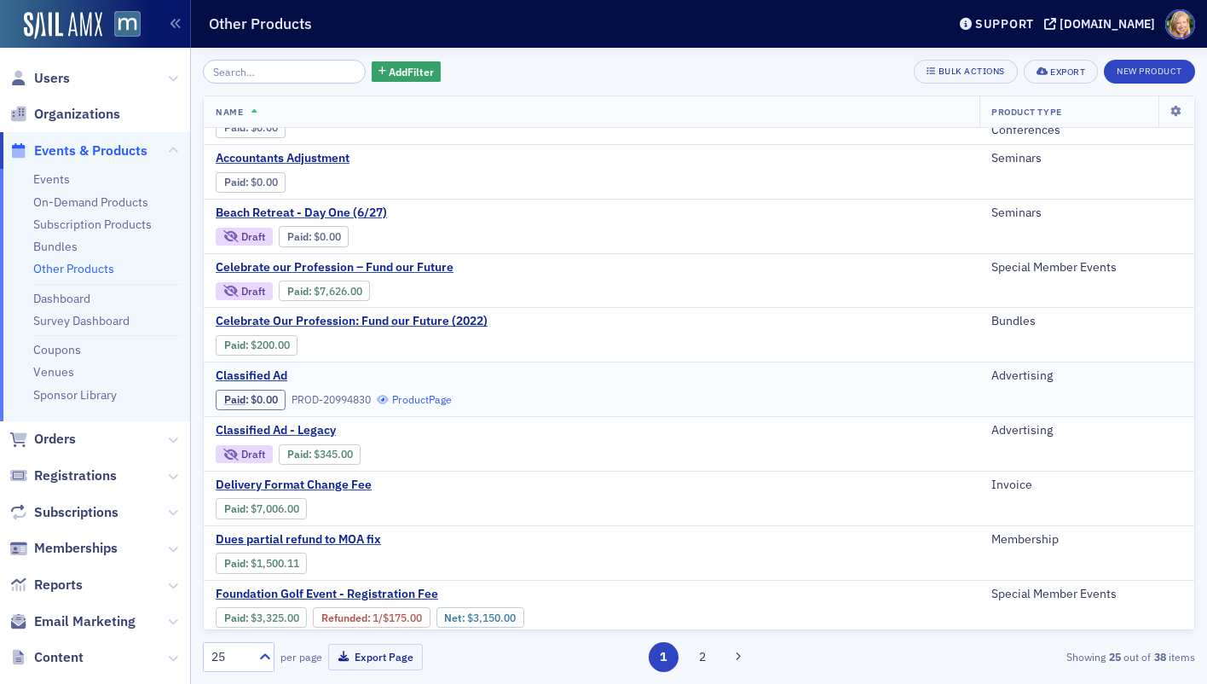
click at [443, 396] on link "Product Page" at bounding box center [414, 399] width 75 height 13
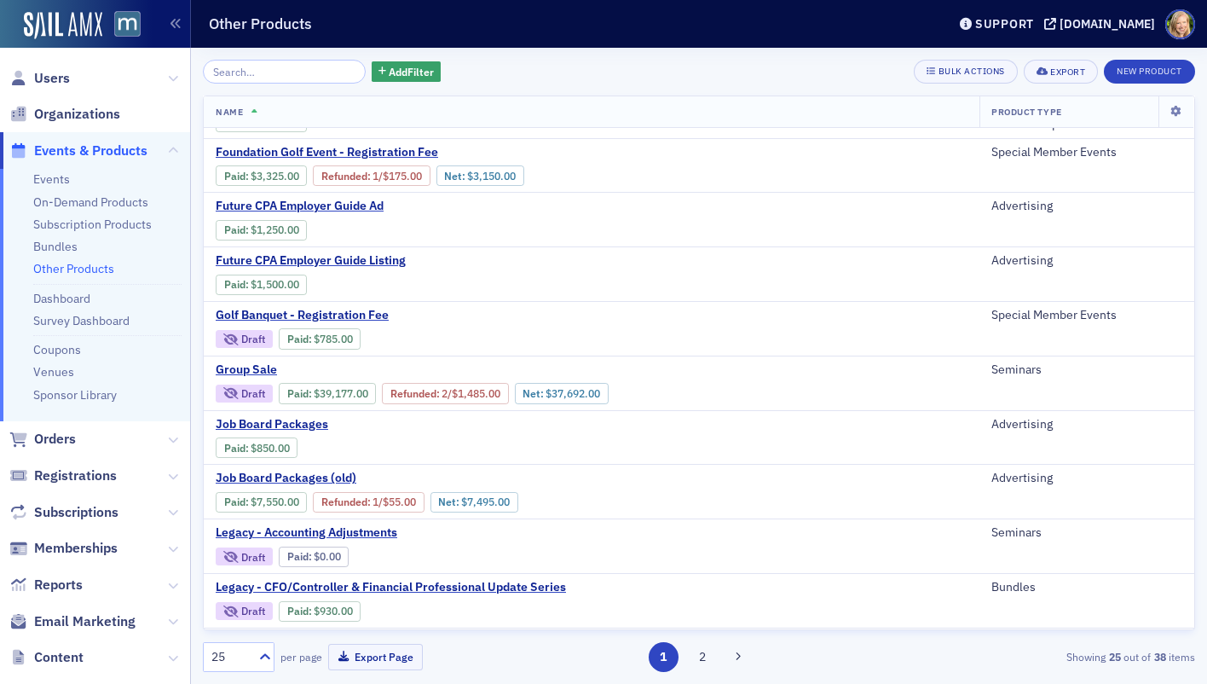
scroll to position [686, 0]
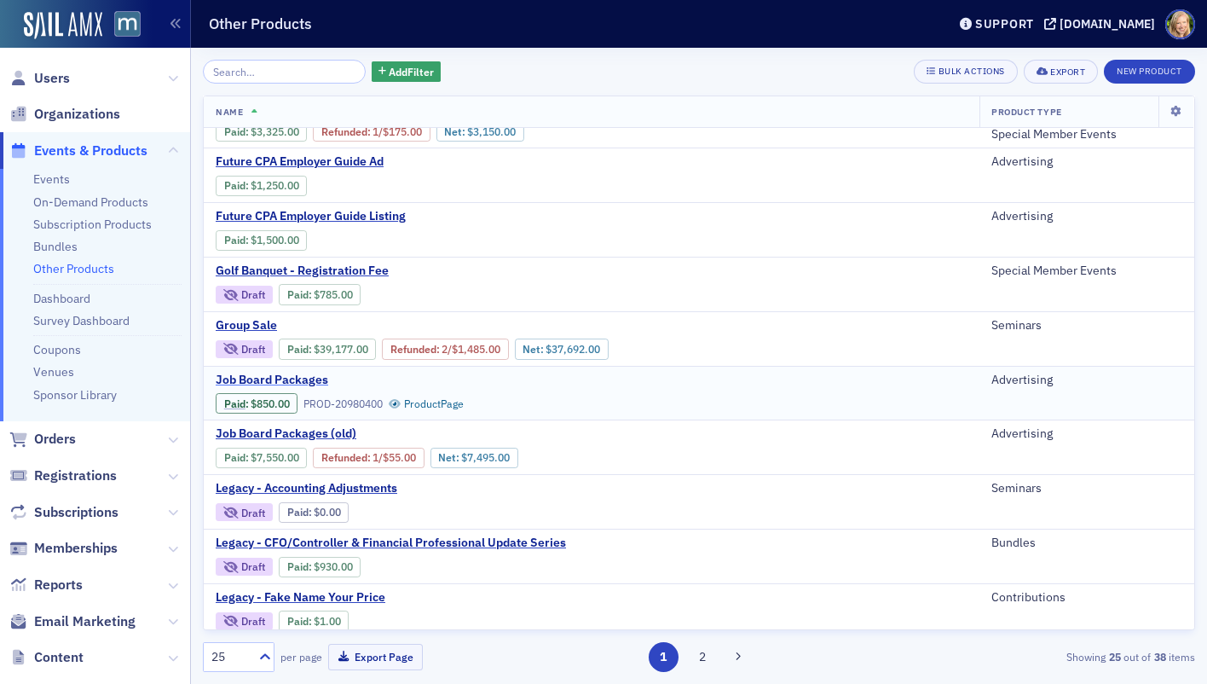
click at [304, 379] on span "Job Board Packages" at bounding box center [359, 380] width 286 height 15
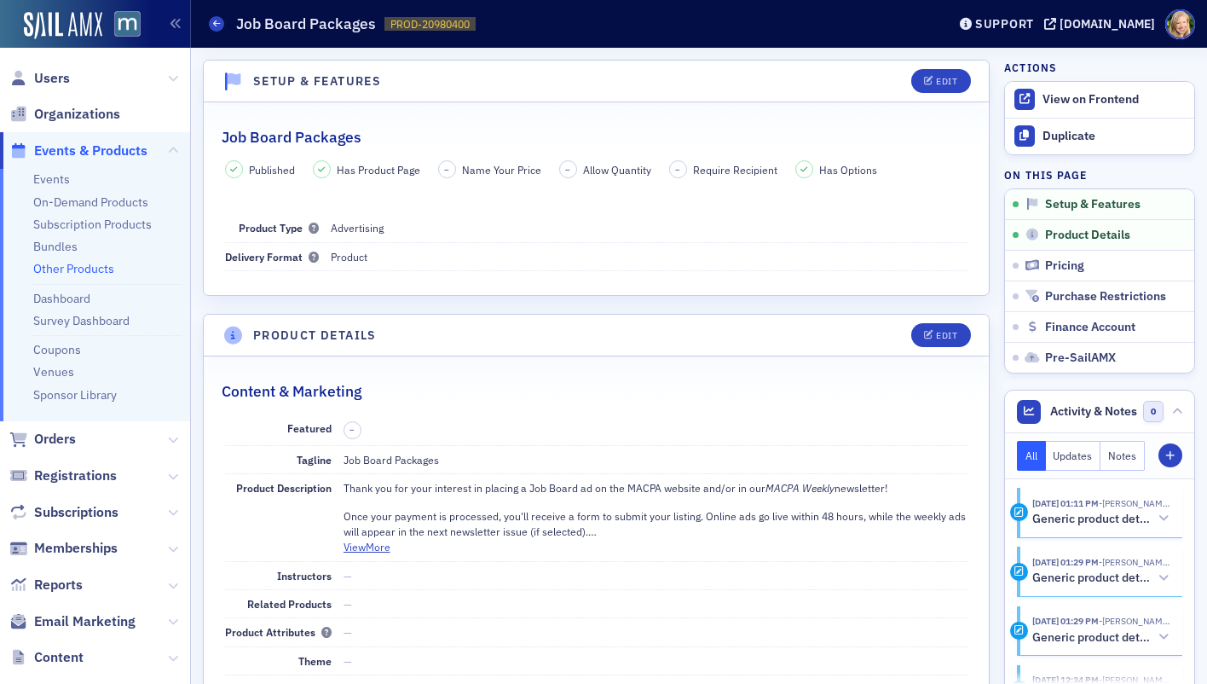
scroll to position [374, 0]
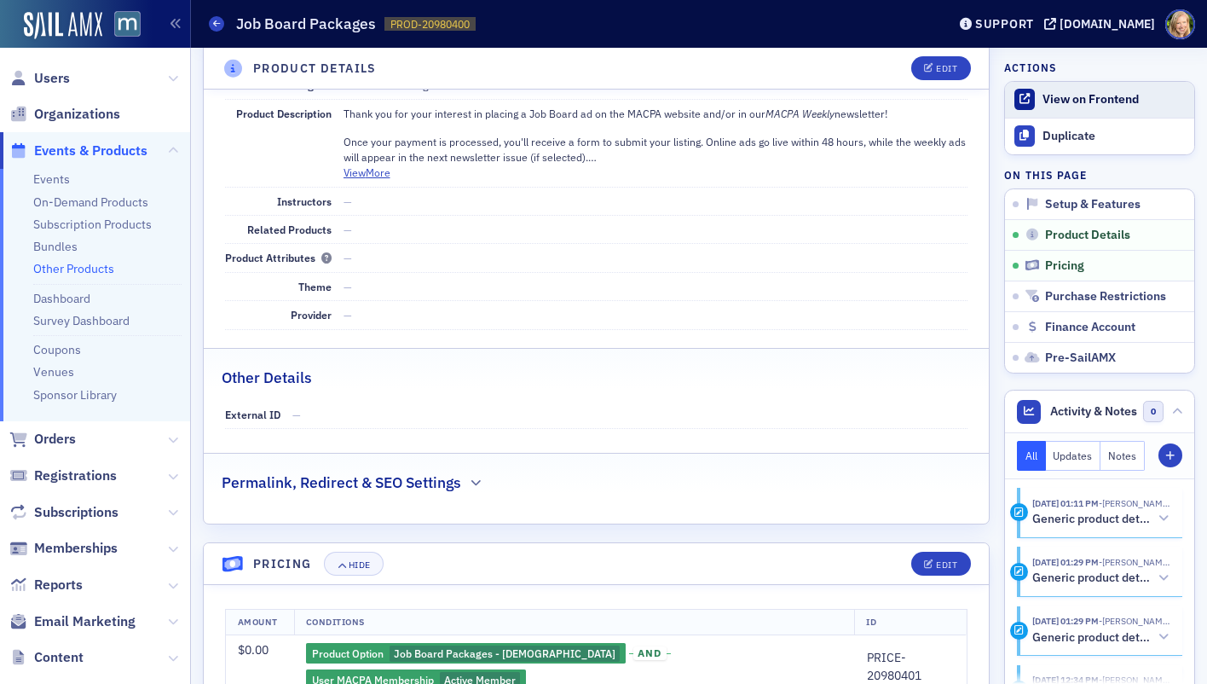
click at [1063, 108] on link "View on Frontend" at bounding box center [1099, 100] width 189 height 36
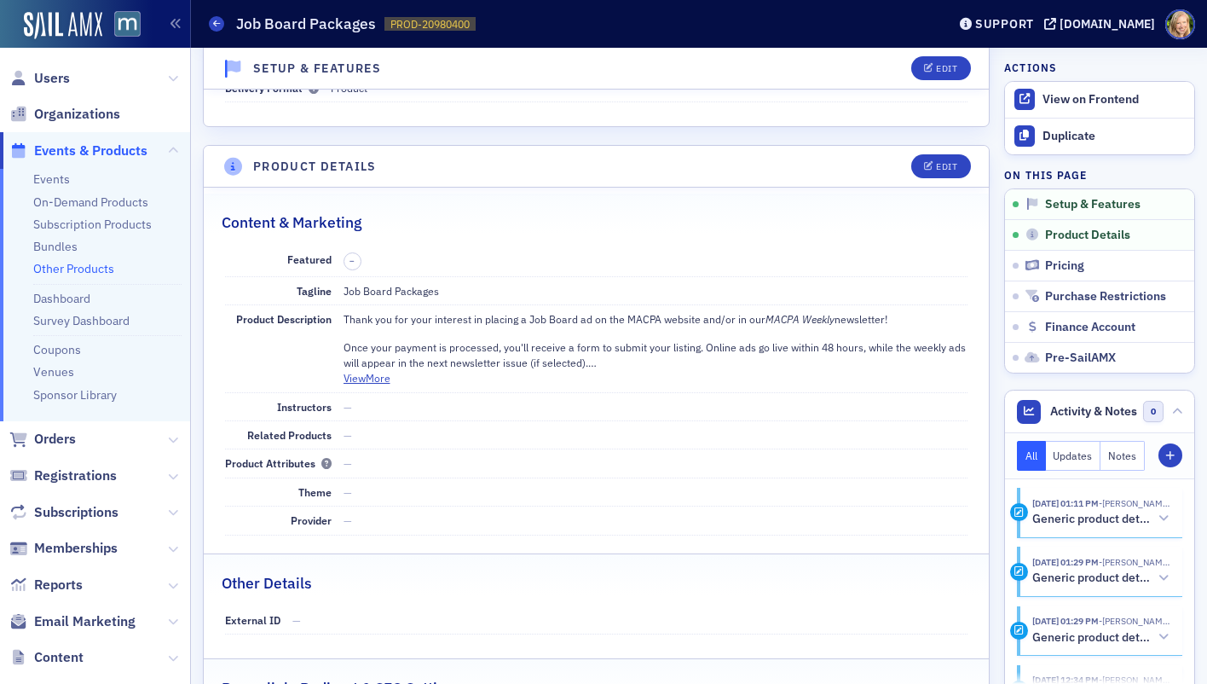
scroll to position [0, 0]
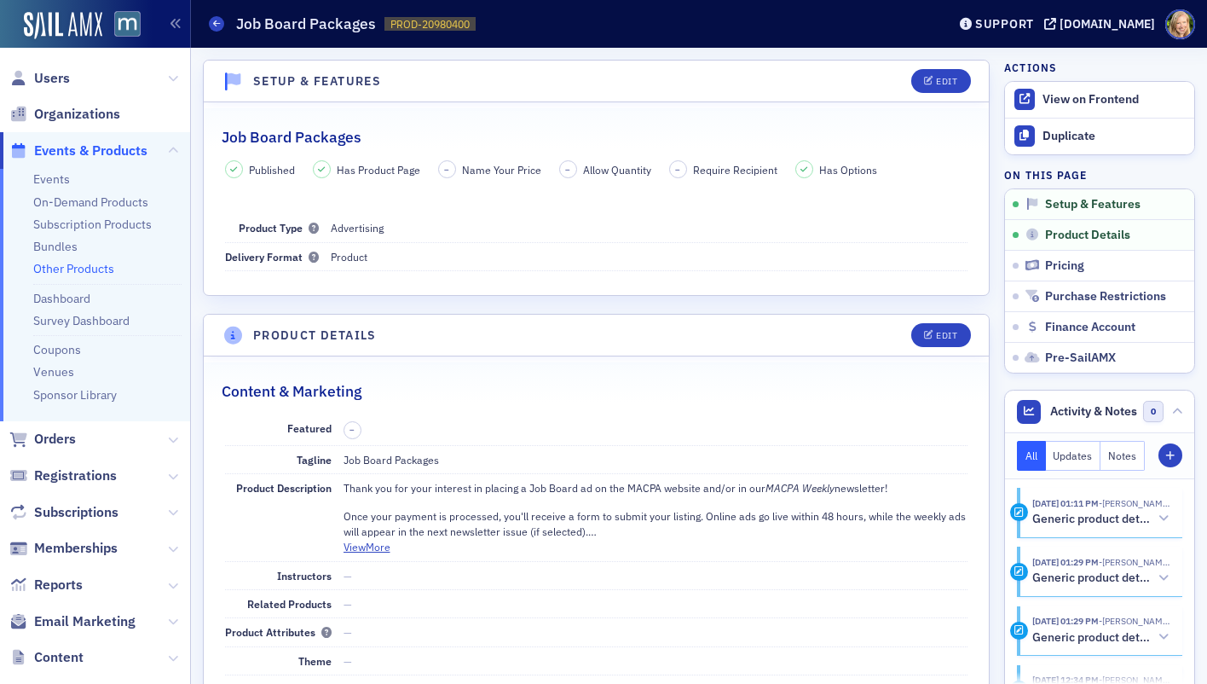
click at [446, 26] on span "PROD-20980400" at bounding box center [429, 24] width 79 height 14
copy span "PROD-20980400 20980400"
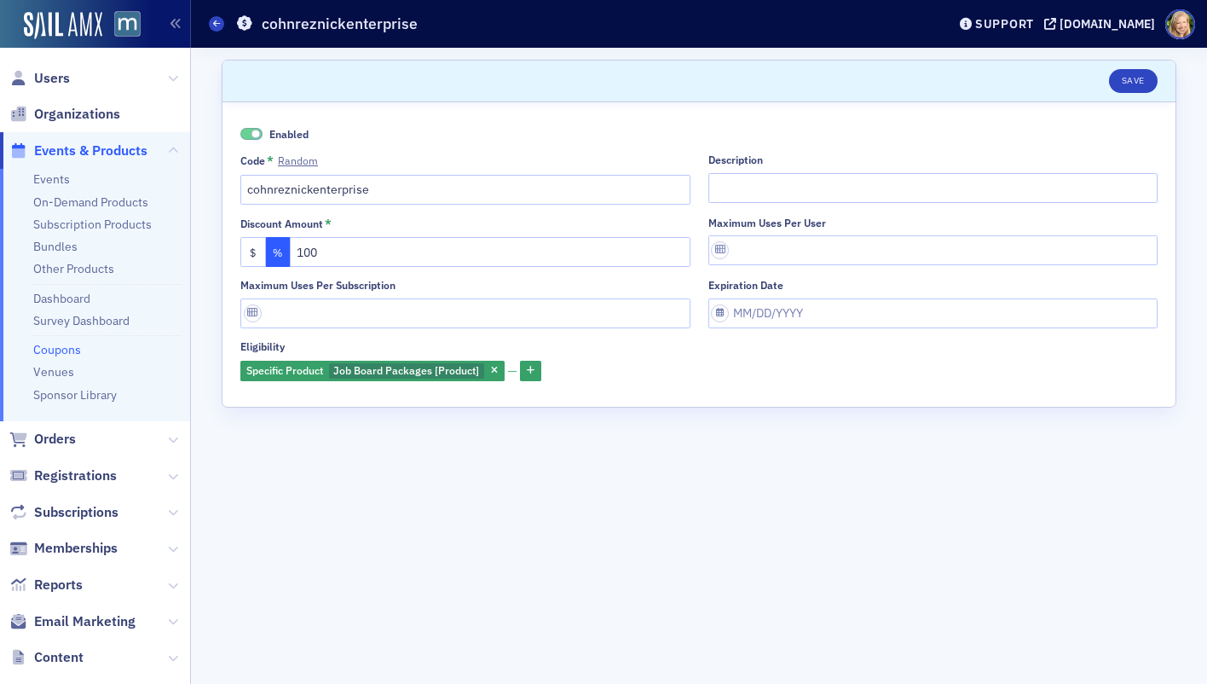
click at [50, 66] on span "Users" at bounding box center [95, 78] width 190 height 37
click at [50, 72] on span "Users" at bounding box center [52, 78] width 36 height 19
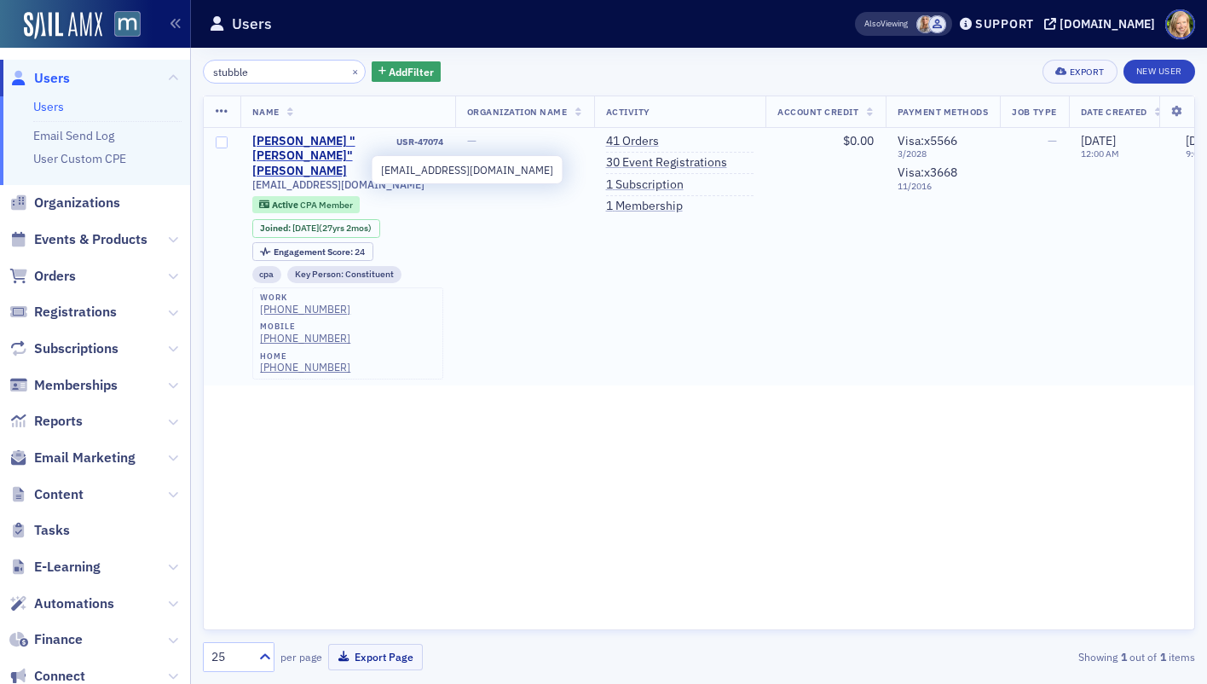
type input "stubble"
drag, startPoint x: 358, startPoint y: 169, endPoint x: 246, endPoint y: 166, distance: 111.7
click at [246, 166] on td "Ronald "Ron" Stubblefield USR-47074 ronlstubb@aol.com Active CPA Member Joined …" at bounding box center [347, 256] width 215 height 257
copy span "[EMAIL_ADDRESS][DOMAIN_NAME]"
click at [296, 136] on div "[PERSON_NAME] "[PERSON_NAME]" [PERSON_NAME]" at bounding box center [323, 156] width 142 height 45
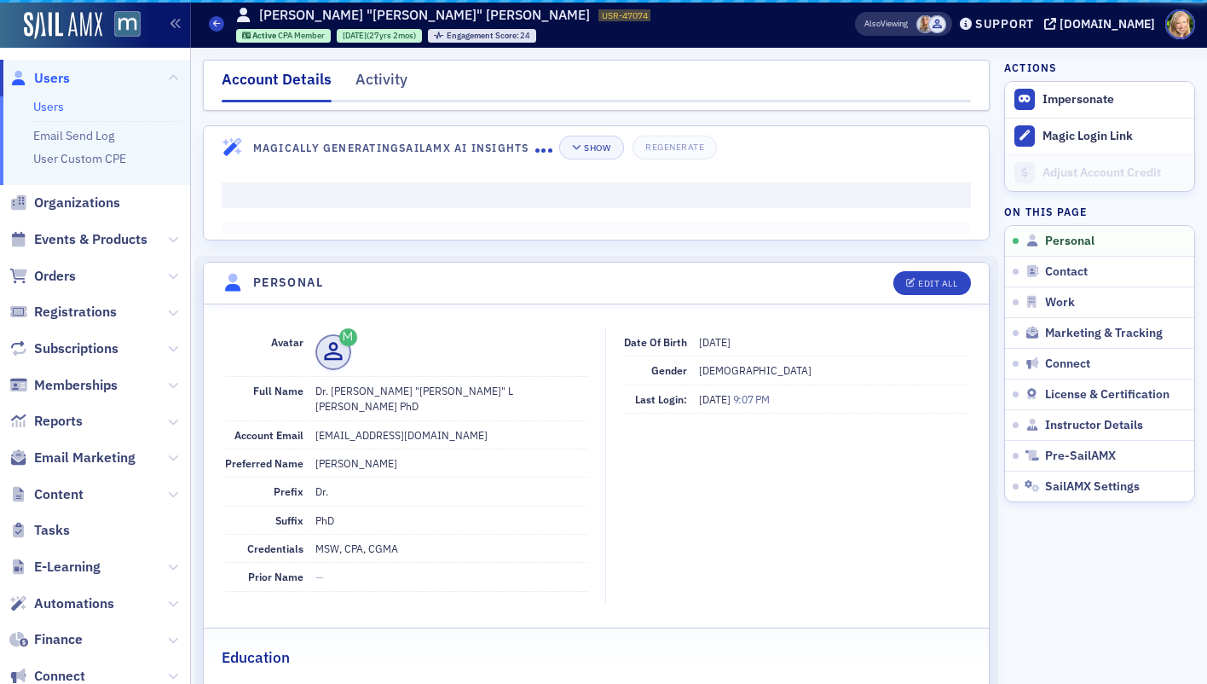
click at [569, 421] on dd "[EMAIL_ADDRESS][DOMAIN_NAME]" at bounding box center [451, 434] width 272 height 27
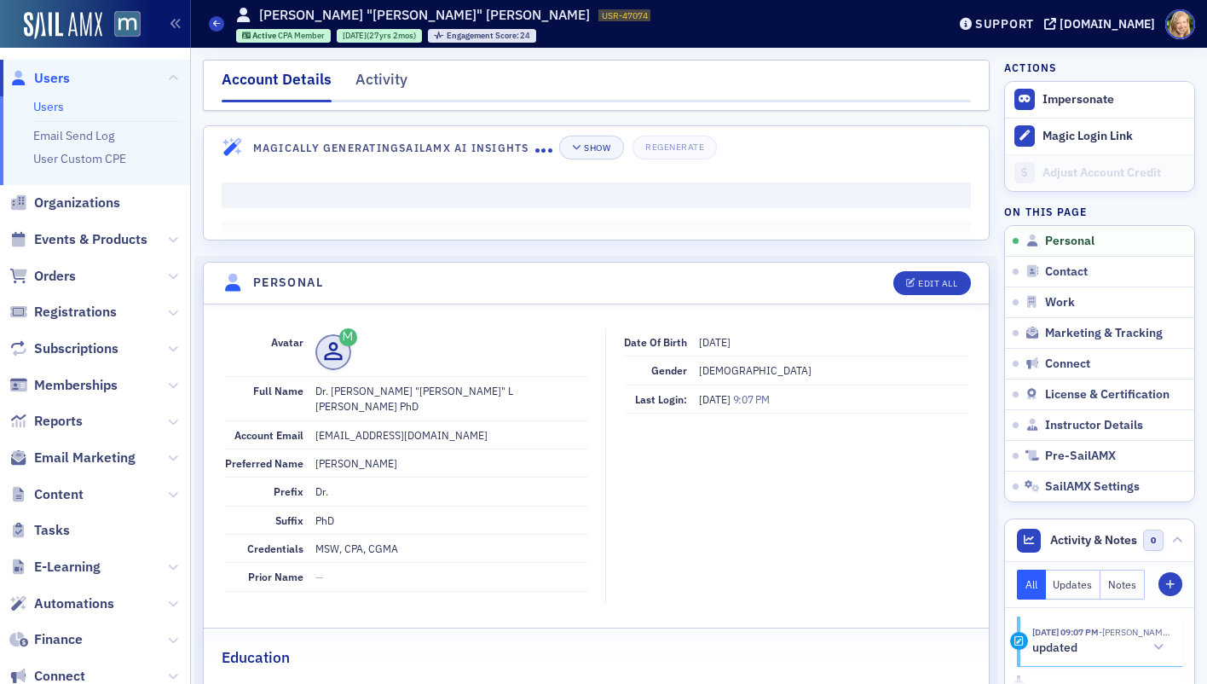
scroll to position [4, 0]
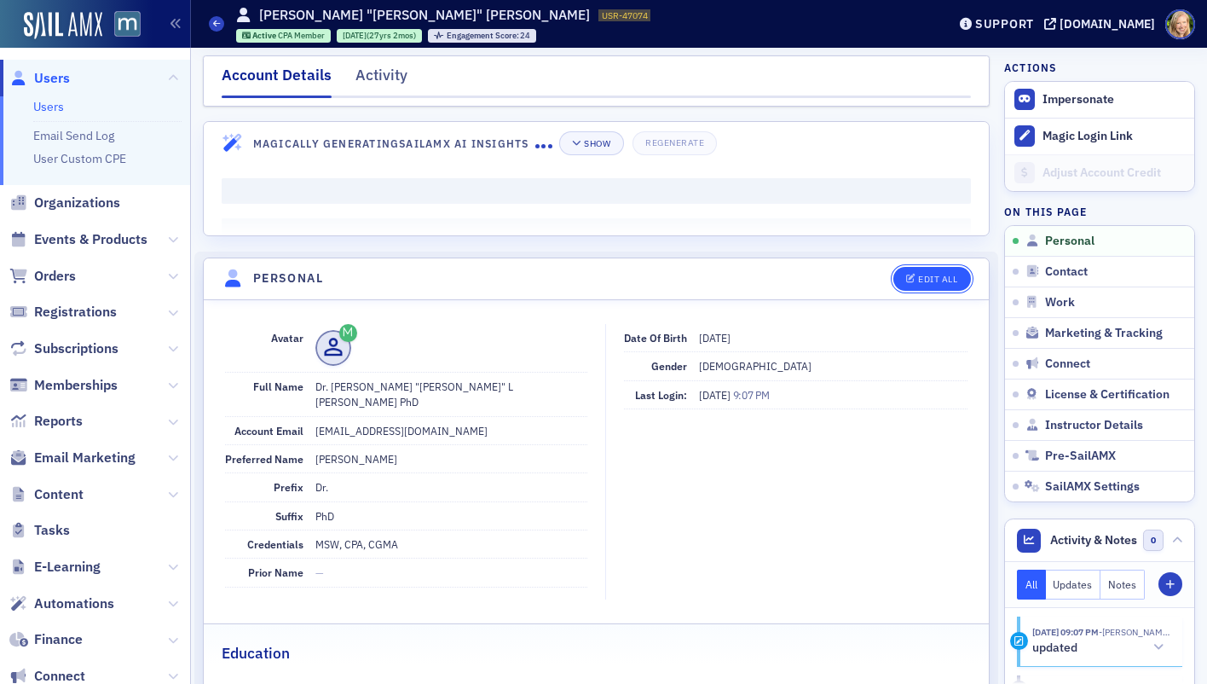
click at [907, 278] on icon "button" at bounding box center [911, 279] width 10 height 9
select select "US"
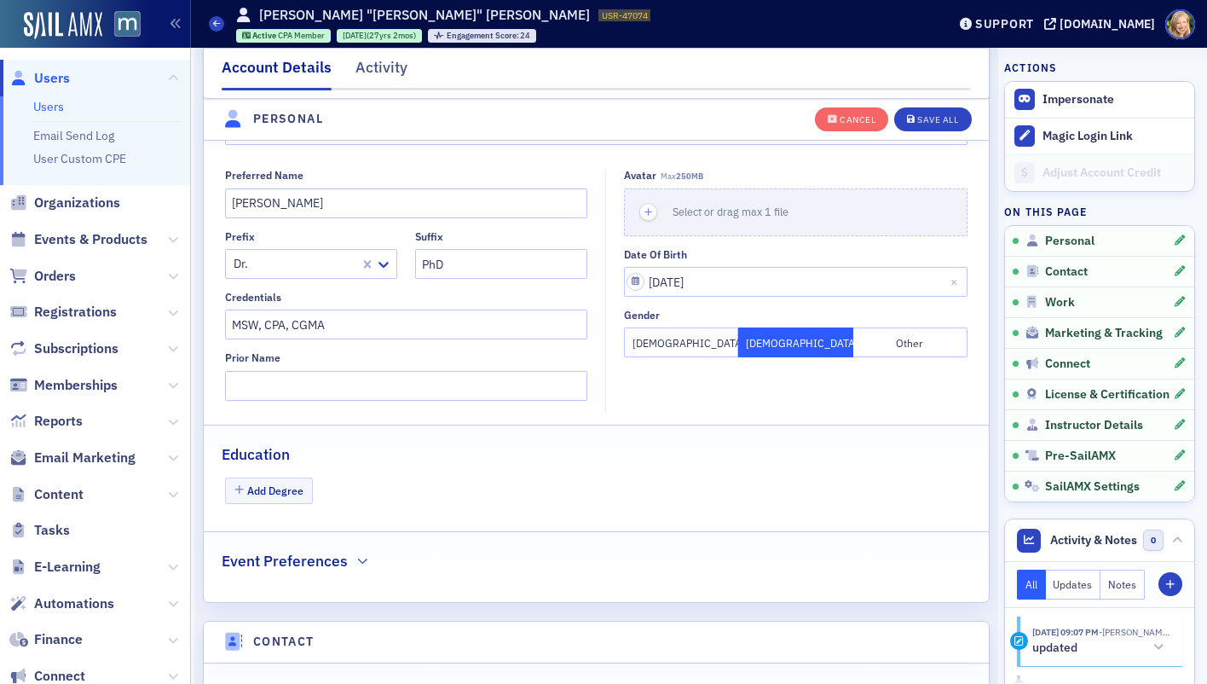
scroll to position [726, 0]
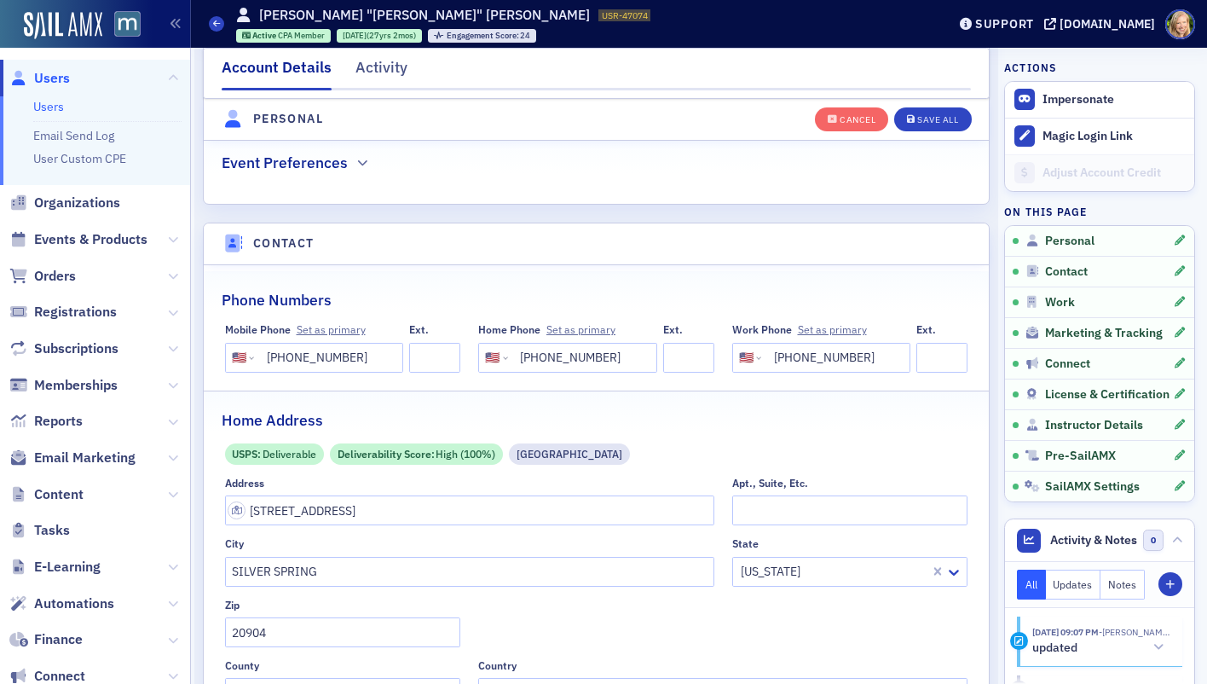
click at [344, 352] on input "[PHONE_NUMBER]" at bounding box center [326, 358] width 139 height 30
type input "(240) 498-2285"
click at [946, 115] on div "Save All" at bounding box center [937, 119] width 41 height 9
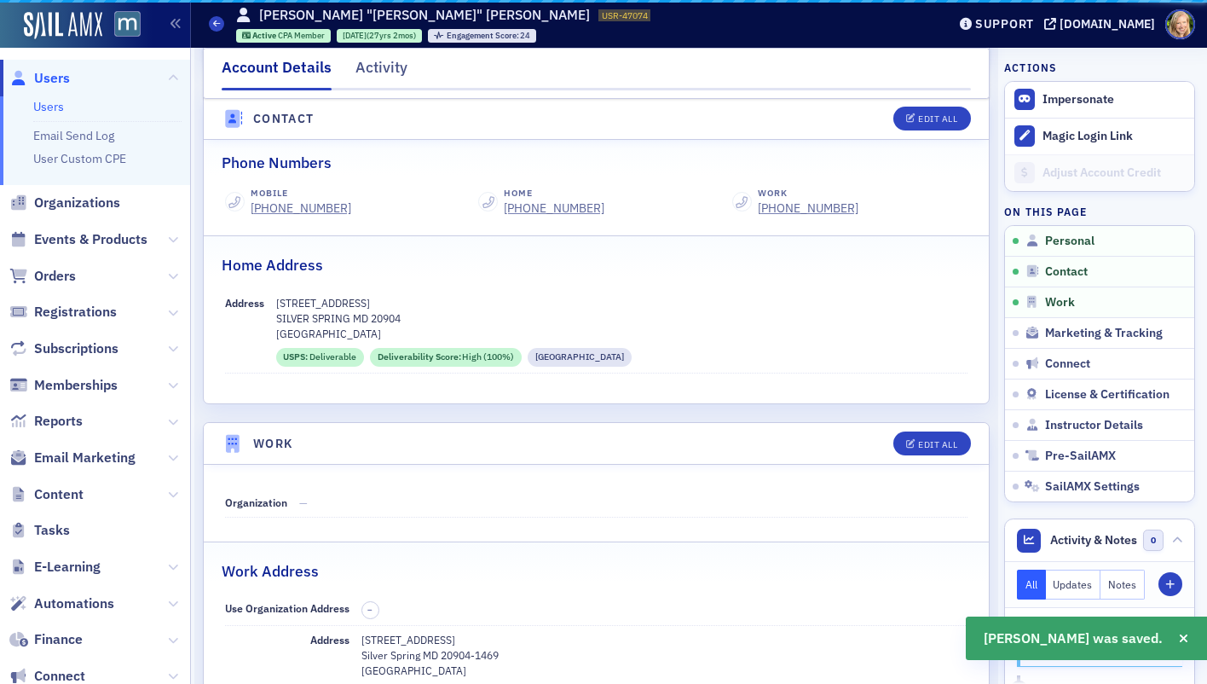
click at [360, 354] on dd "13420 TAMARACK ROAD SILVER SPRING MD 20904 Montgomery County USPS : Deliverable…" at bounding box center [622, 331] width 692 height 84
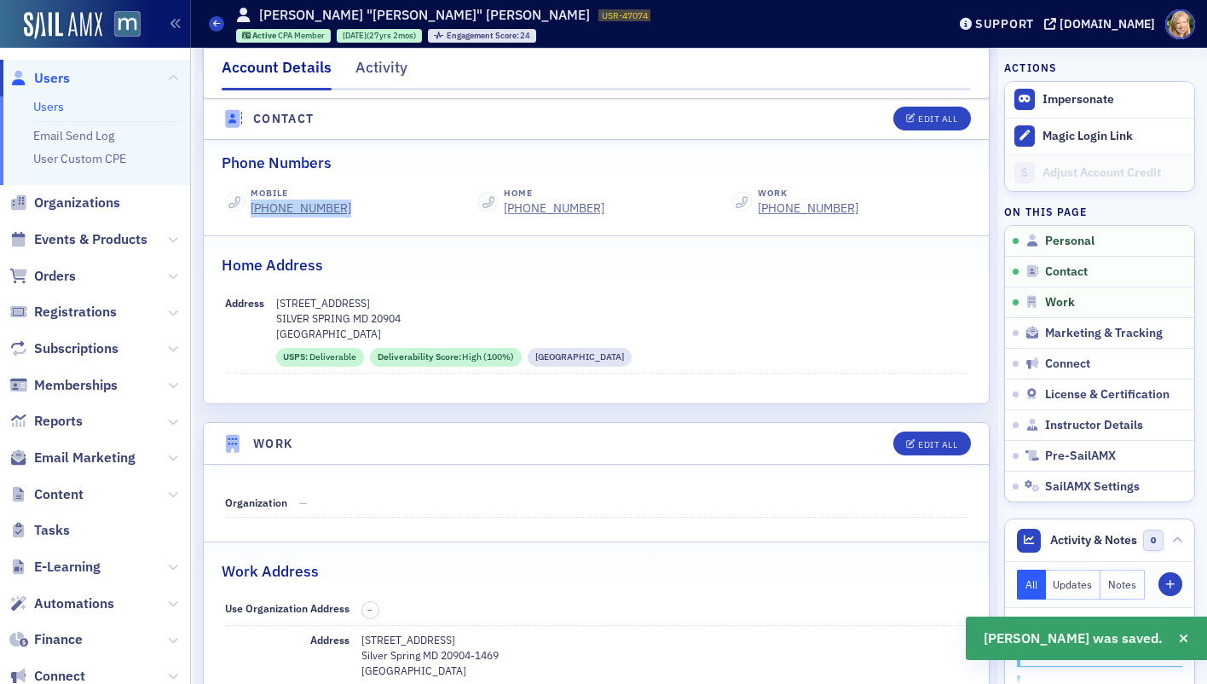
drag, startPoint x: 361, startPoint y: 192, endPoint x: 245, endPoint y: 194, distance: 116.0
click at [245, 194] on div "Mobile (240) 498-2285" at bounding box center [343, 203] width 236 height 32
copy div "(240) 498-2285"
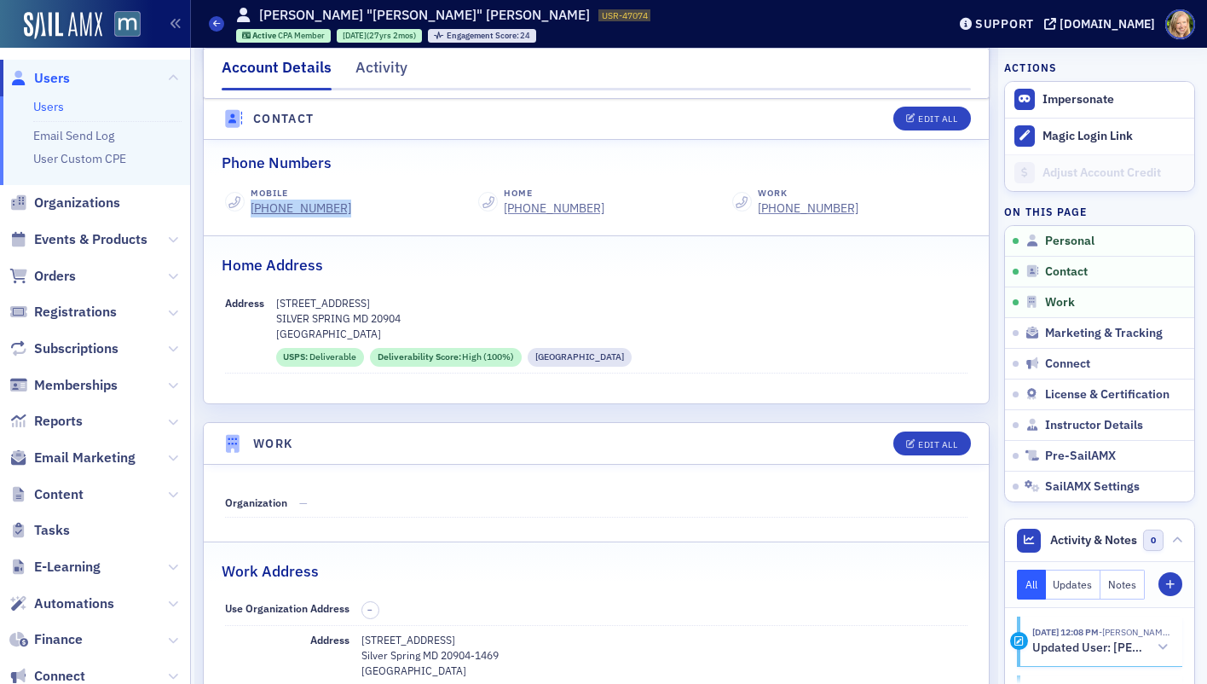
scroll to position [0, 0]
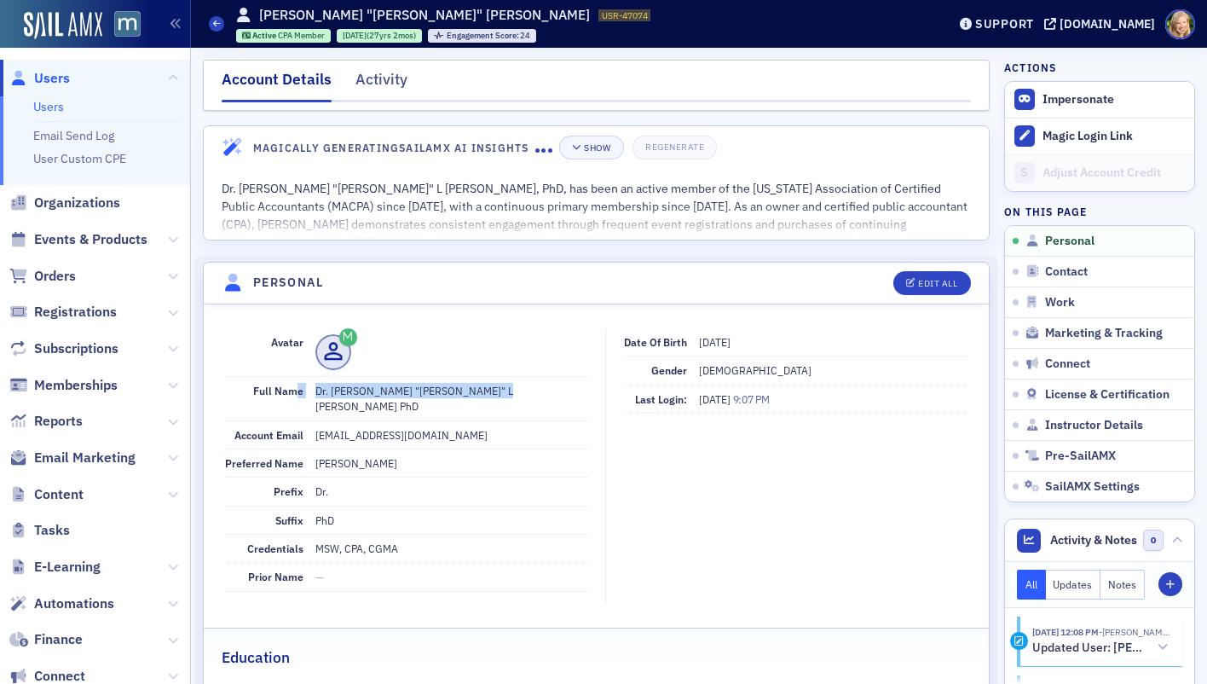
drag, startPoint x: 492, startPoint y: 391, endPoint x: 298, endPoint y: 391, distance: 194.4
click at [298, 391] on div "Full Name Dr. Ronald "Ron" L Stubblefield PhD" at bounding box center [406, 399] width 362 height 44
click at [311, 390] on div "Full Name Dr. Ronald "Ron" L Stubblefield PhD" at bounding box center [406, 399] width 362 height 44
drag, startPoint x: 313, startPoint y: 390, endPoint x: 459, endPoint y: 392, distance: 145.8
click at [459, 392] on div "Full Name Dr. Ronald "Ron" L Stubblefield PhD" at bounding box center [406, 399] width 362 height 44
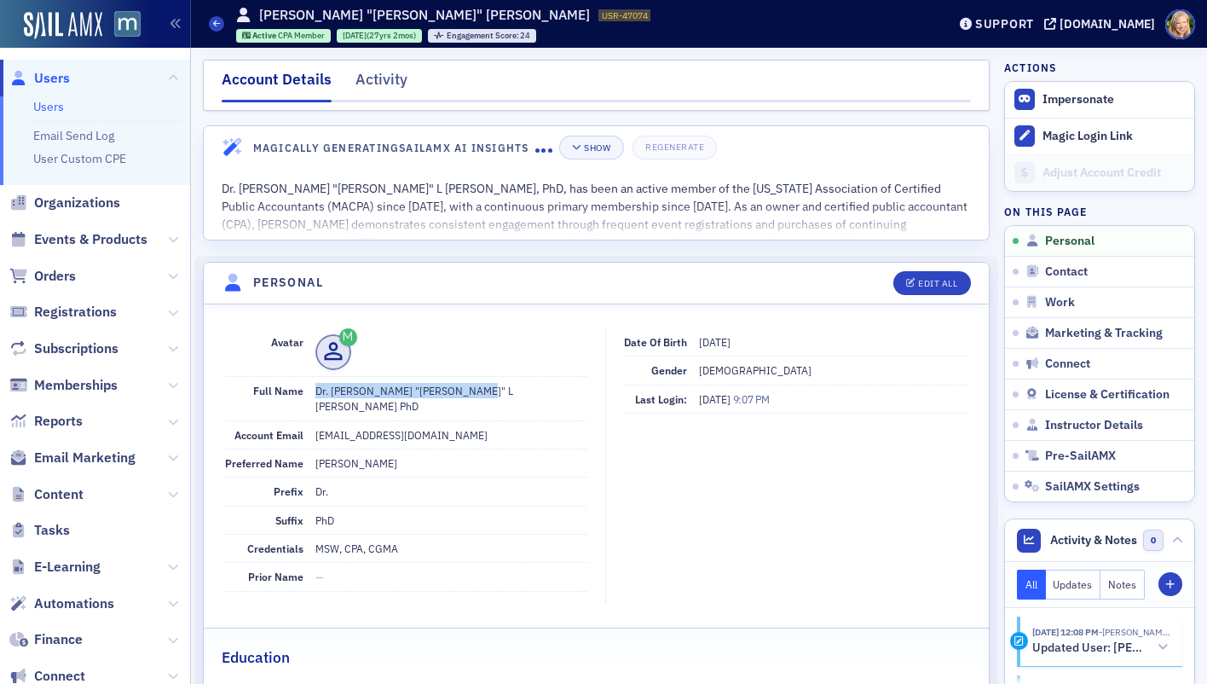
copy dd "Dr. Ronald "Ron" L Stubblefield"
drag, startPoint x: 484, startPoint y: 392, endPoint x: 248, endPoint y: 392, distance: 236.1
click at [248, 392] on div "Full Name Dr. Ronald "Ron" L Stubblefield PhD" at bounding box center [406, 399] width 362 height 44
click at [446, 391] on dd "Dr. Ronald "Ron" L Stubblefield PhD" at bounding box center [451, 398] width 272 height 43
drag, startPoint x: 491, startPoint y: 391, endPoint x: 310, endPoint y: 390, distance: 180.7
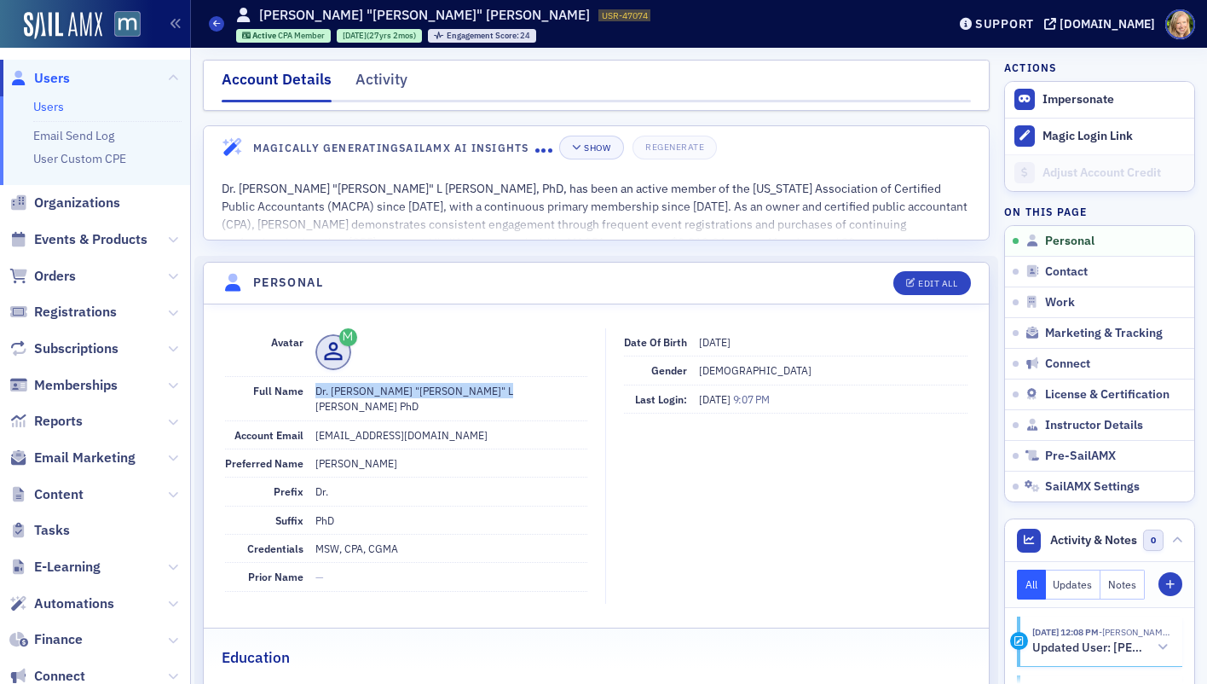
click at [310, 390] on div "Full Name Dr. Ronald "Ron" L Stubblefield PhD" at bounding box center [406, 399] width 362 height 44
copy dd "Dr. Ronald "Ron" L Stubblefield PhD"
drag, startPoint x: 425, startPoint y: 416, endPoint x: 298, endPoint y: 421, distance: 126.3
click at [298, 421] on div "Account Email ronlstubb@aol.com" at bounding box center [406, 435] width 362 height 28
click at [440, 421] on dd "[EMAIL_ADDRESS][DOMAIN_NAME]" at bounding box center [451, 434] width 272 height 27
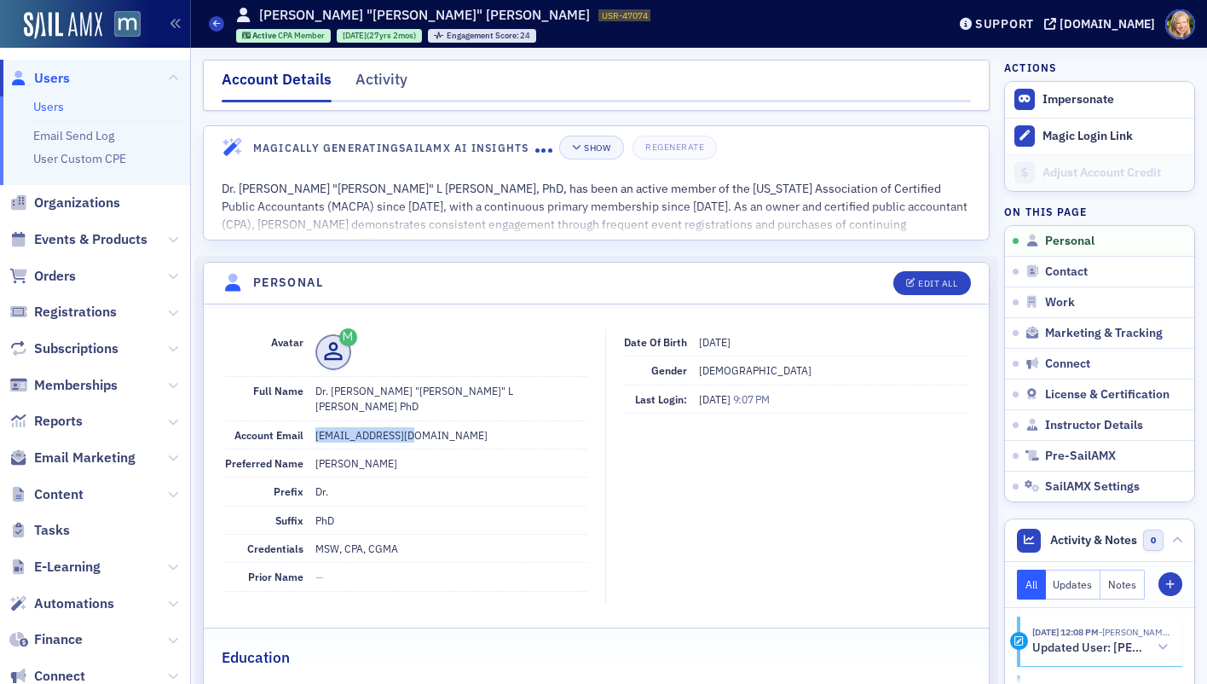
drag, startPoint x: 429, startPoint y: 419, endPoint x: 314, endPoint y: 419, distance: 115.1
click at [315, 421] on dd "[EMAIL_ADDRESS][DOMAIN_NAME]" at bounding box center [451, 434] width 272 height 27
copy dd "[EMAIL_ADDRESS][DOMAIN_NAME]"
